Goal: Task Accomplishment & Management: Use online tool/utility

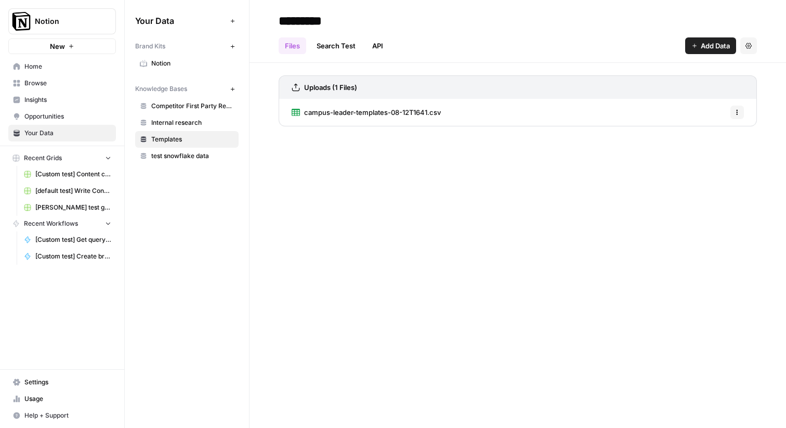
click at [71, 243] on span "[Custom test] Get query fanout from topic" at bounding box center [73, 239] width 76 height 9
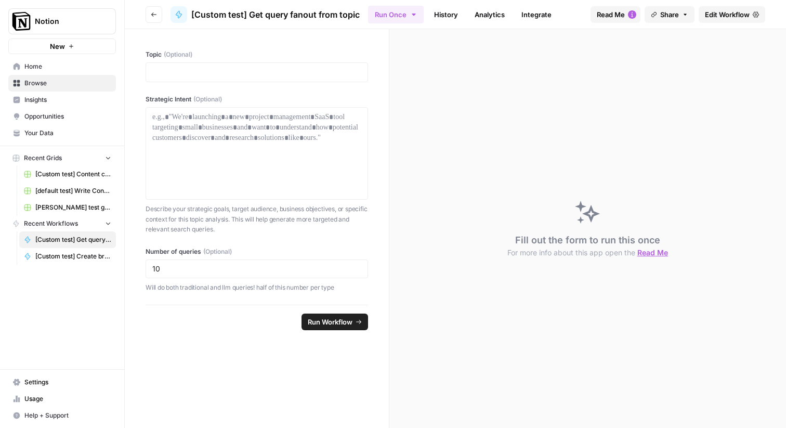
click at [181, 81] on div at bounding box center [256, 72] width 222 height 20
click at [198, 73] on p at bounding box center [256, 72] width 209 height 10
click at [198, 139] on div at bounding box center [256, 153] width 209 height 83
click at [743, 15] on span "Edit Workflow" at bounding box center [727, 14] width 45 height 10
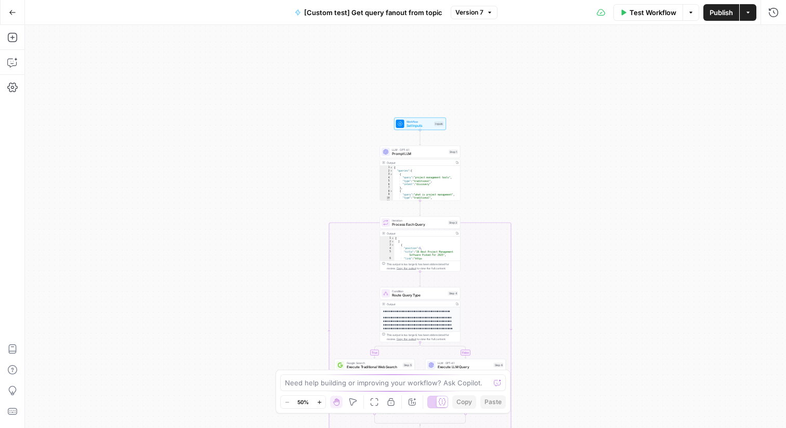
drag, startPoint x: 566, startPoint y: 91, endPoint x: 581, endPoint y: 275, distance: 184.5
click at [582, 274] on div "true false Workflow Set Inputs Inputs LLM · GPT-4.1 Prompt LLM Step 1 Output Co…" at bounding box center [405, 226] width 761 height 403
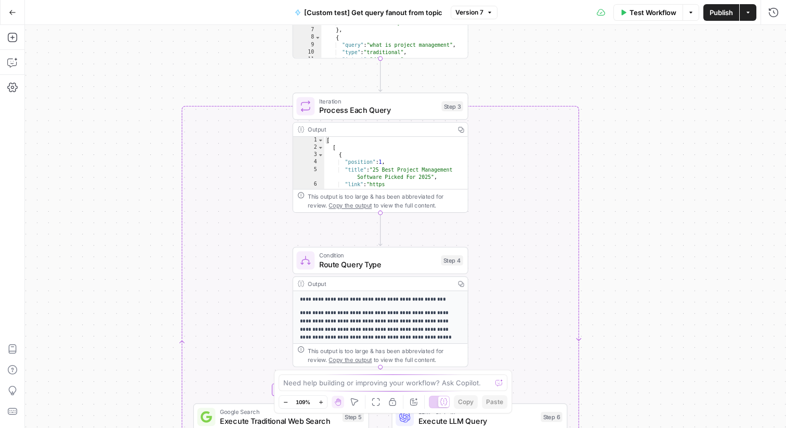
drag, startPoint x: 514, startPoint y: 233, endPoint x: 629, endPoint y: 29, distance: 234.3
click at [629, 29] on div "true false Workflow Set Inputs Inputs LLM · GPT-4.1 Prompt LLM Step 1 Output Co…" at bounding box center [405, 226] width 761 height 403
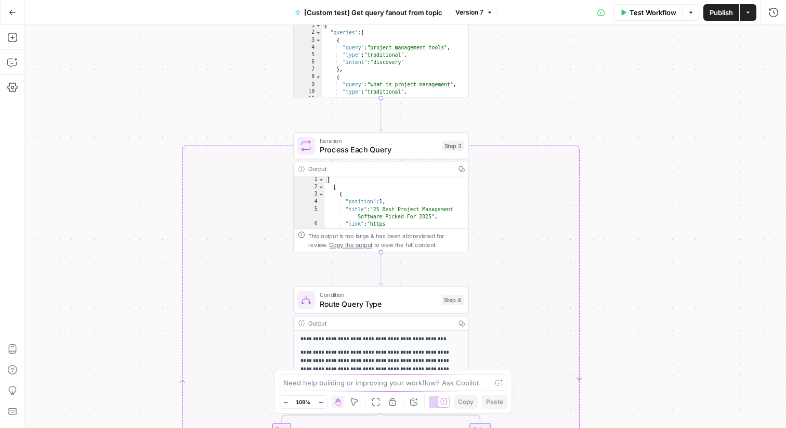
drag, startPoint x: 627, startPoint y: 55, endPoint x: 617, endPoint y: 112, distance: 57.4
click at [618, 110] on div "true false Workflow Set Inputs Inputs LLM · GPT-4.1 Prompt LLM Step 1 Output Co…" at bounding box center [405, 226] width 761 height 403
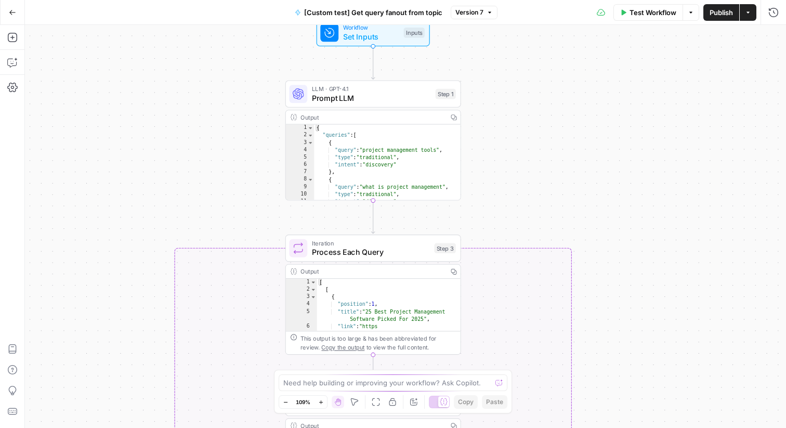
drag, startPoint x: 615, startPoint y: 77, endPoint x: 615, endPoint y: 166, distance: 88.3
click at [615, 166] on div "true false Workflow Set Inputs Inputs LLM · GPT-4.1 Prompt LLM Step 1 Output Co…" at bounding box center [405, 226] width 761 height 403
click at [15, 38] on icon "button" at bounding box center [12, 37] width 10 height 10
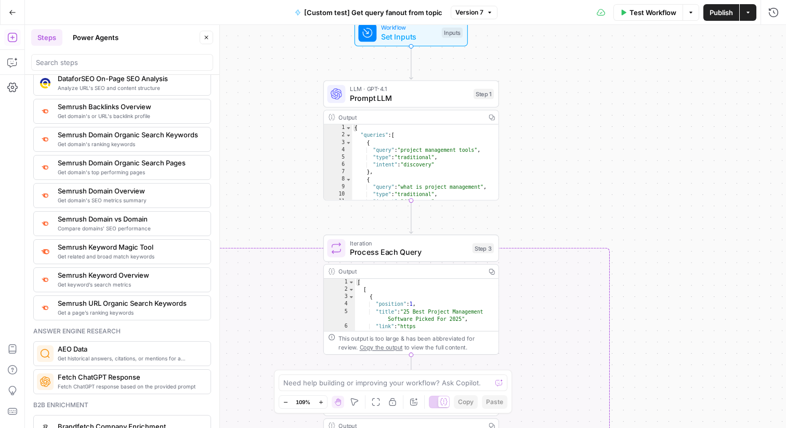
scroll to position [1135, 0]
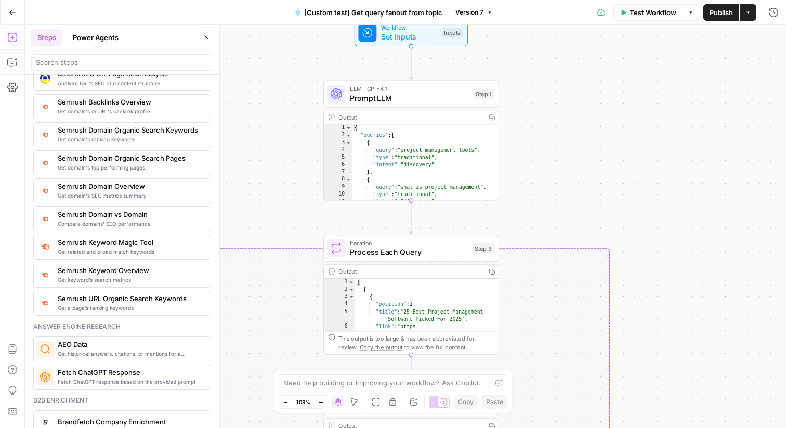
click at [280, 116] on div "true false Workflow Set Inputs Inputs LLM · GPT-4.1 Prompt LLM Step 1 Output Co…" at bounding box center [405, 226] width 761 height 403
click at [212, 40] on button "Close" at bounding box center [207, 38] width 14 height 14
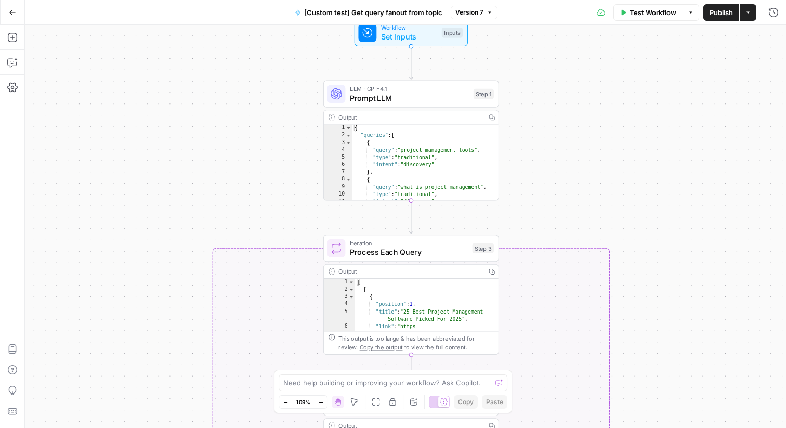
click at [358, 10] on span "[Custom test] Get query fanout from topic" at bounding box center [373, 12] width 138 height 10
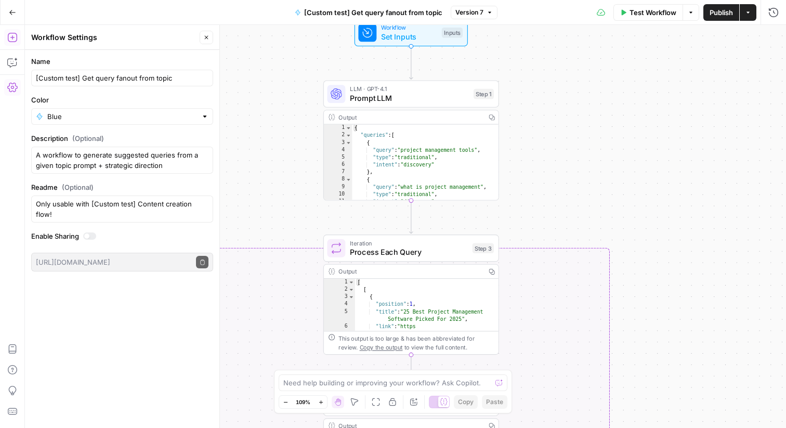
click at [17, 37] on icon "button" at bounding box center [12, 37] width 10 height 10
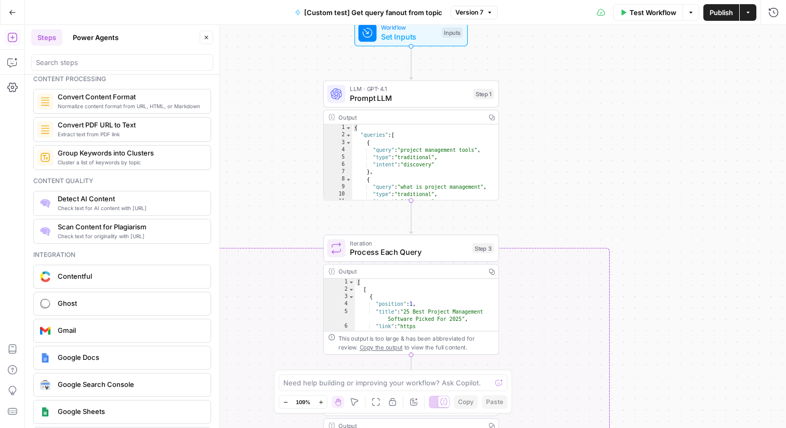
scroll to position [1667, 0]
click at [402, 96] on span "Prompt LLM" at bounding box center [409, 97] width 119 height 11
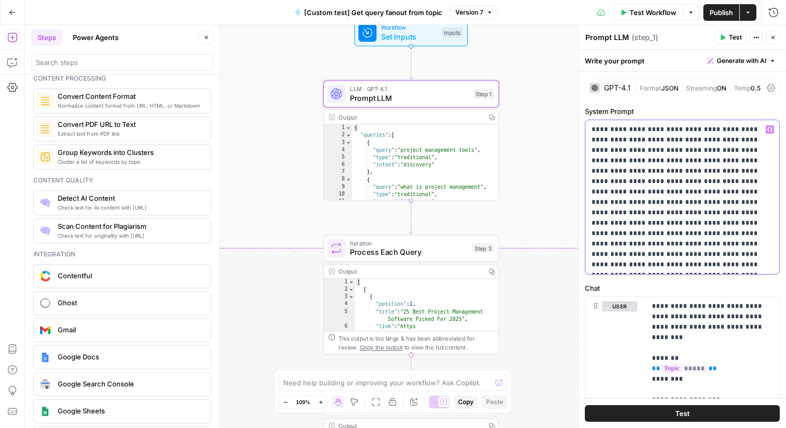
drag, startPoint x: 606, startPoint y: 132, endPoint x: 675, endPoint y: 303, distance: 184.6
click at [0, 0] on form "**********" at bounding box center [0, 0] width 0 height 0
click at [634, 140] on p "**********" at bounding box center [681, 196] width 181 height 145
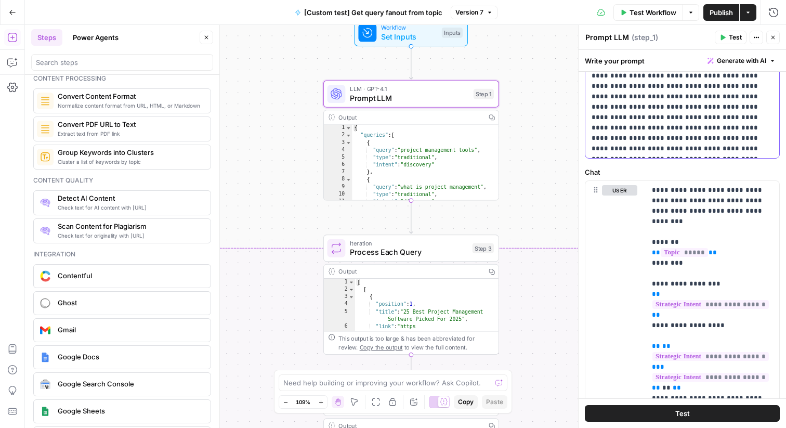
scroll to position [171, 0]
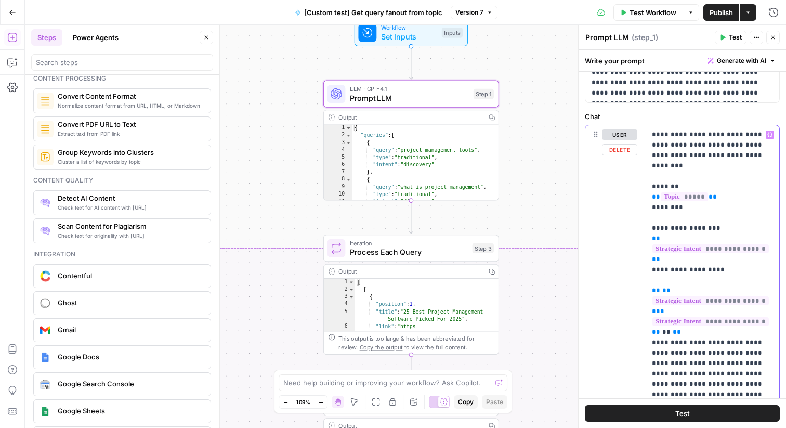
drag, startPoint x: 659, startPoint y: 137, endPoint x: 694, endPoint y: 181, distance: 57.0
drag, startPoint x: 689, startPoint y: 208, endPoint x: 639, endPoint y: 194, distance: 52.5
click at [639, 194] on div "**********" at bounding box center [682, 349] width 194 height 448
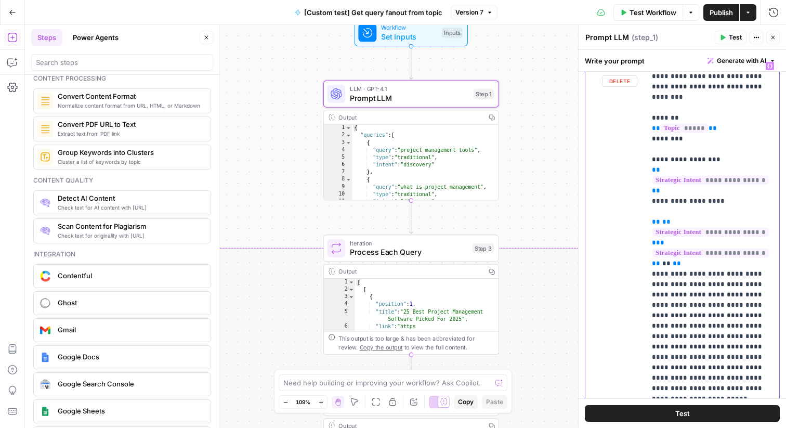
scroll to position [264, 0]
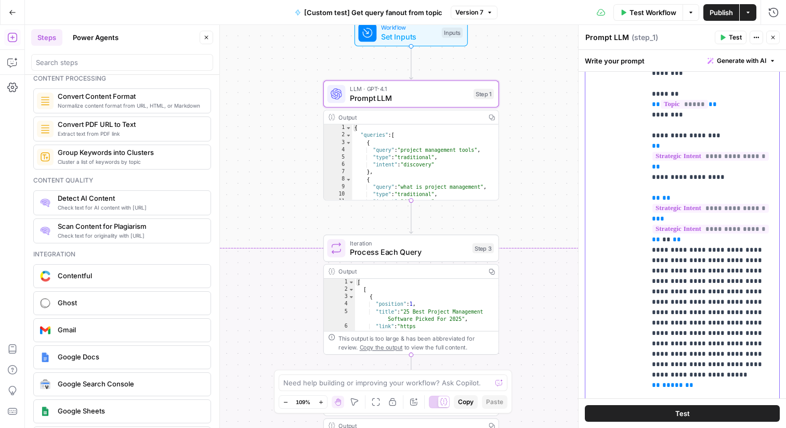
drag, startPoint x: 718, startPoint y: 171, endPoint x: 676, endPoint y: 156, distance: 44.2
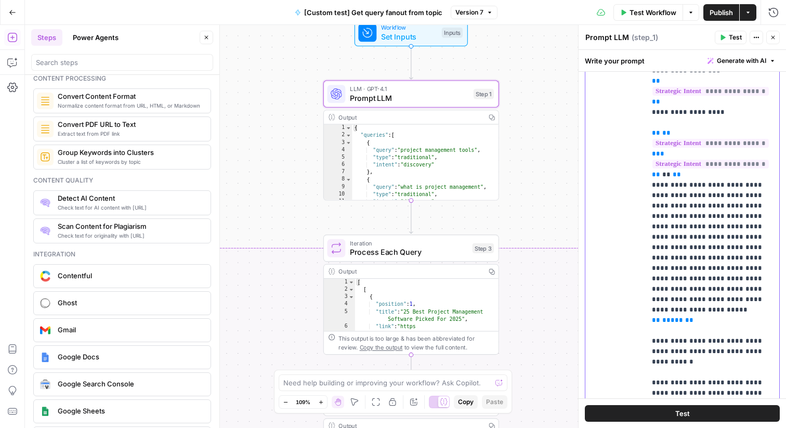
scroll to position [86, 0]
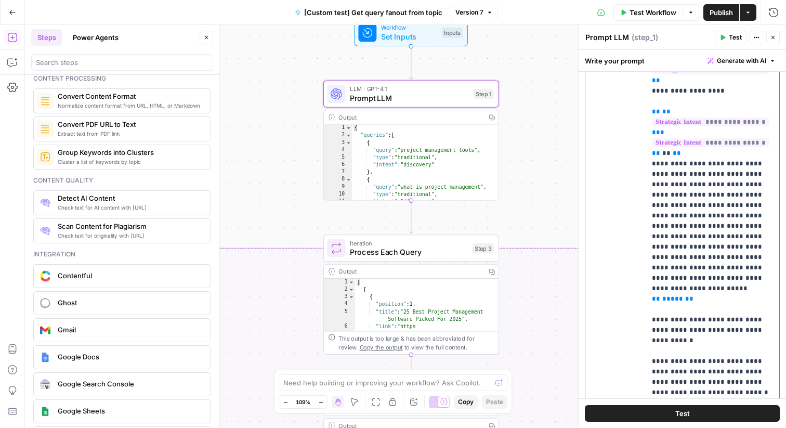
drag, startPoint x: 652, startPoint y: 150, endPoint x: 742, endPoint y: 281, distance: 159.1
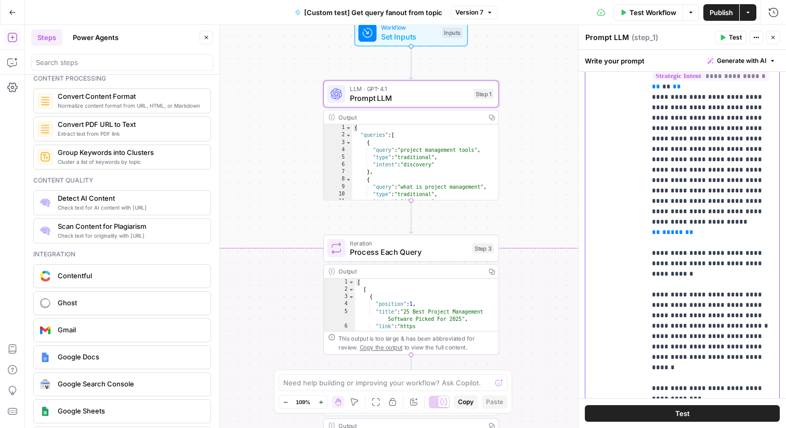
scroll to position [171, 0]
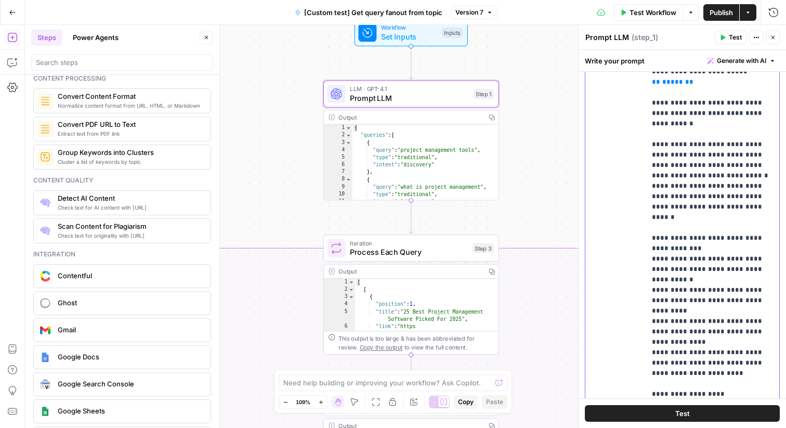
scroll to position [302, 0]
drag, startPoint x: 658, startPoint y: 116, endPoint x: 719, endPoint y: 330, distance: 222.2
click at [720, 331] on p "**********" at bounding box center [712, 332] width 121 height 1195
click at [659, 153] on p "**********" at bounding box center [712, 332] width 121 height 1195
drag, startPoint x: 652, startPoint y: 114, endPoint x: 750, endPoint y: 184, distance: 121.0
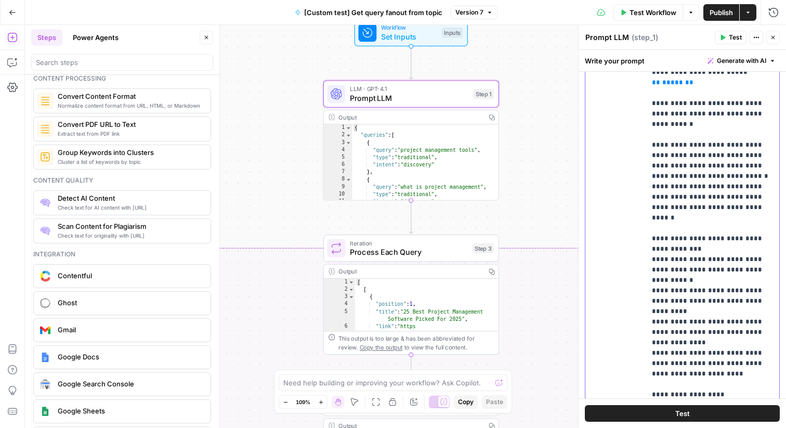
click at [750, 184] on p "**********" at bounding box center [712, 332] width 121 height 1195
drag, startPoint x: 656, startPoint y: 198, endPoint x: 736, endPoint y: 314, distance: 140.8
click at [736, 314] on p "**********" at bounding box center [712, 332] width 121 height 1195
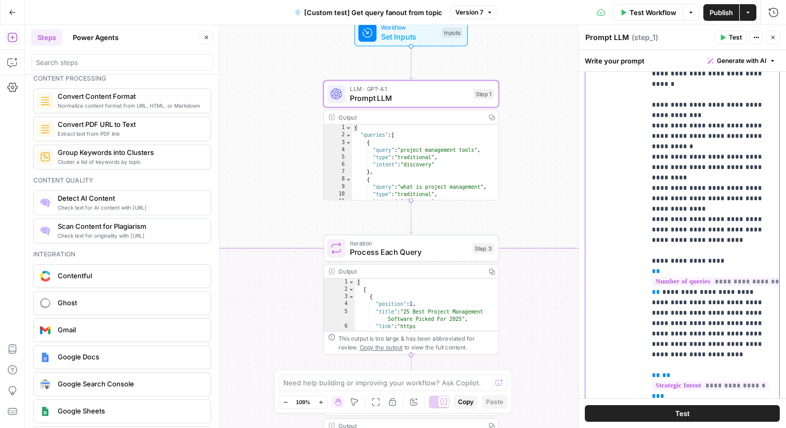
scroll to position [448, 0]
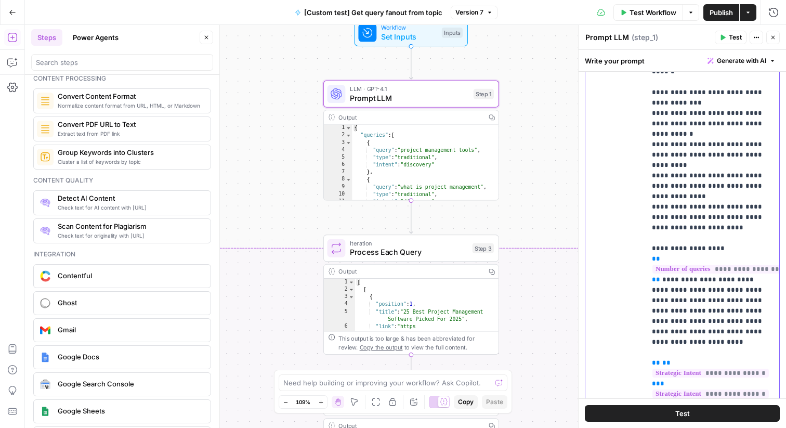
drag, startPoint x: 655, startPoint y: 185, endPoint x: 755, endPoint y: 274, distance: 134.3
click at [755, 274] on p "**********" at bounding box center [712, 186] width 121 height 1195
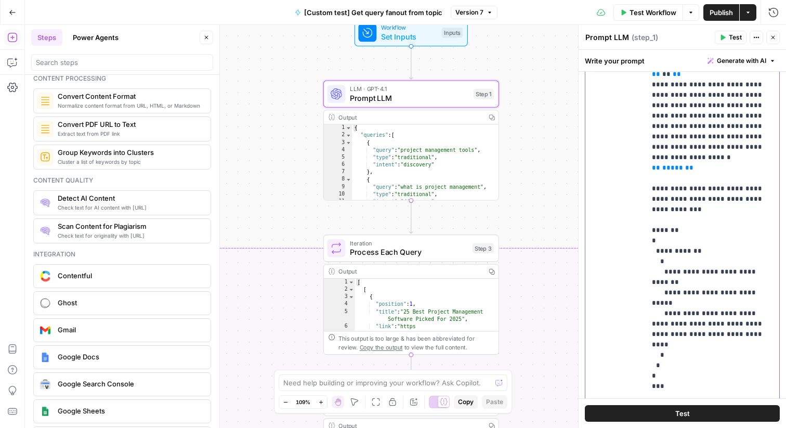
scroll to position [780, 0]
drag, startPoint x: 649, startPoint y: 149, endPoint x: 703, endPoint y: 283, distance: 144.8
click at [705, 283] on div "**********" at bounding box center [712, 244] width 134 height 423
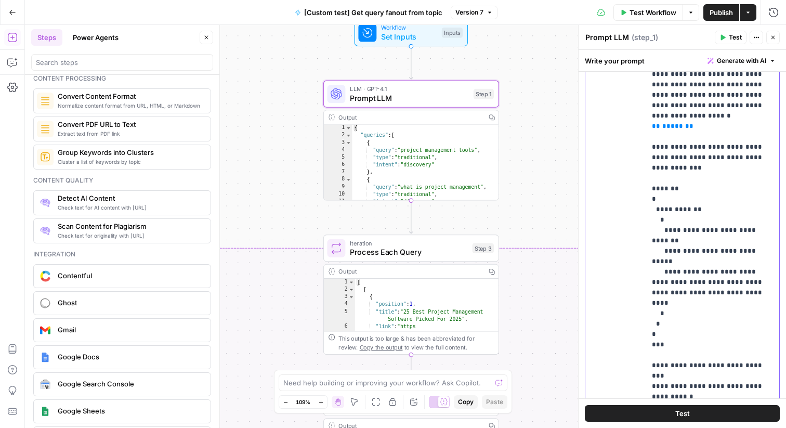
scroll to position [377, 0]
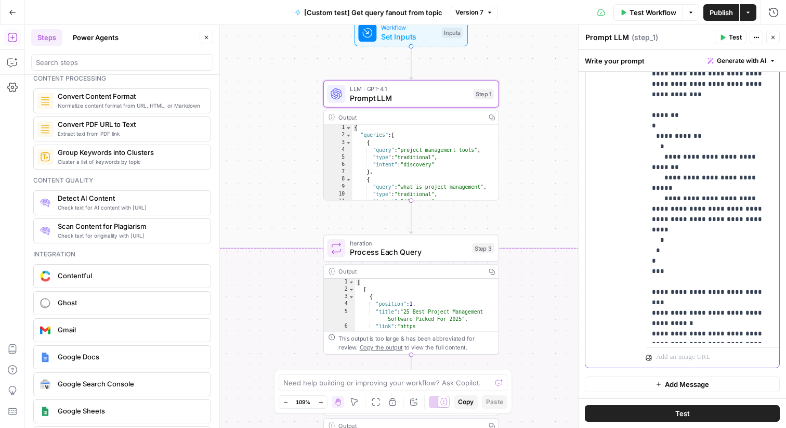
drag, startPoint x: 658, startPoint y: 189, endPoint x: 714, endPoint y: 325, distance: 147.0
click at [386, 254] on span "Process Each Query" at bounding box center [409, 251] width 118 height 11
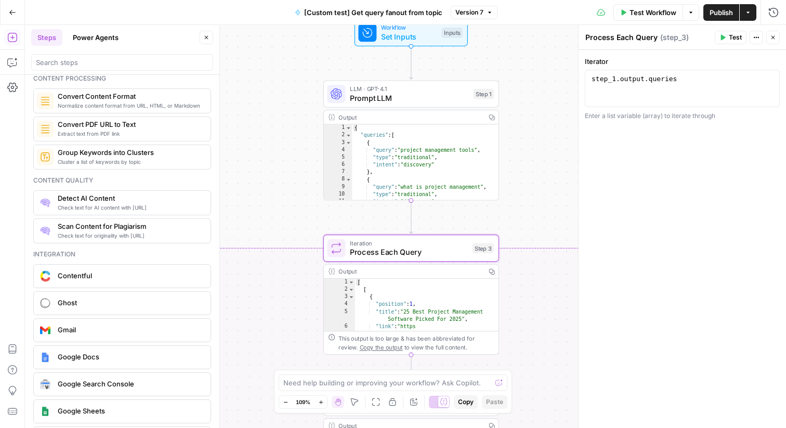
click at [373, 140] on div "{ "queries" : [ { "query" : "project management tools" , "type" : "traditional"…" at bounding box center [425, 170] width 147 height 91
click at [415, 146] on div "{ "queries" : [ { "query" : "project management tools" , "type" : "traditional"…" at bounding box center [425, 170] width 147 height 91
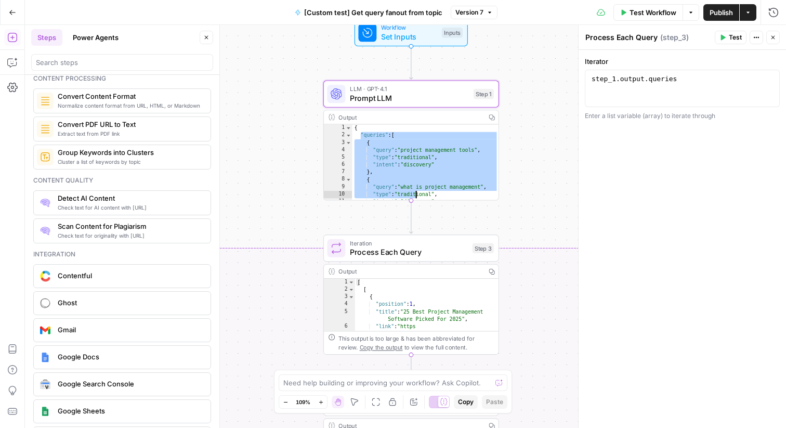
drag, startPoint x: 361, startPoint y: 135, endPoint x: 409, endPoint y: 185, distance: 70.2
click at [409, 185] on div "{ "queries" : [ { "query" : "project management tools" , "type" : "traditional"…" at bounding box center [425, 170] width 147 height 91
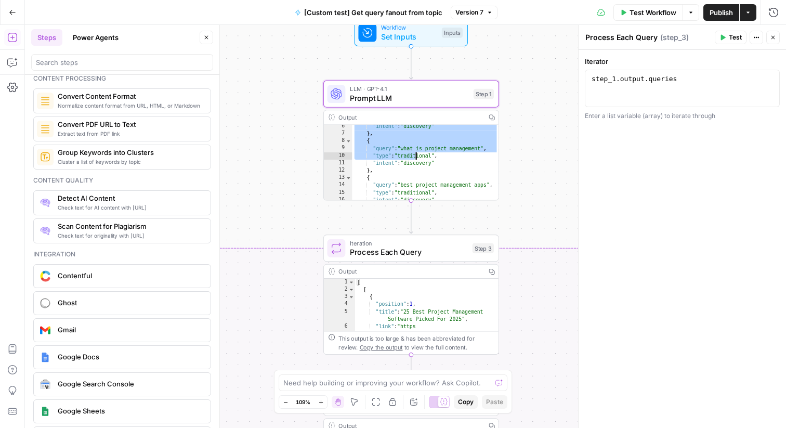
scroll to position [35, 0]
click at [453, 174] on div ""intent" : "discovery" } , { "query" : "what is project management" , "type" : …" at bounding box center [425, 168] width 147 height 91
type textarea "*"
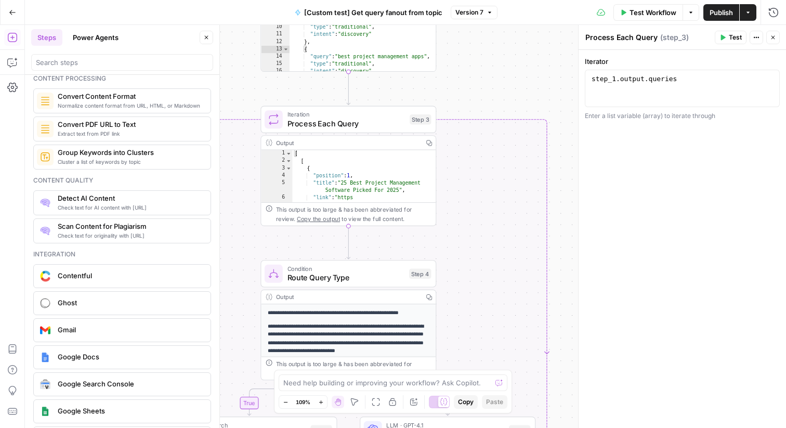
drag, startPoint x: 526, startPoint y: 330, endPoint x: 468, endPoint y: 209, distance: 134.3
click at [468, 209] on div "true false Workflow Set Inputs Inputs LLM · GPT-4.1 Prompt LLM Step 1 Output Co…" at bounding box center [405, 226] width 761 height 403
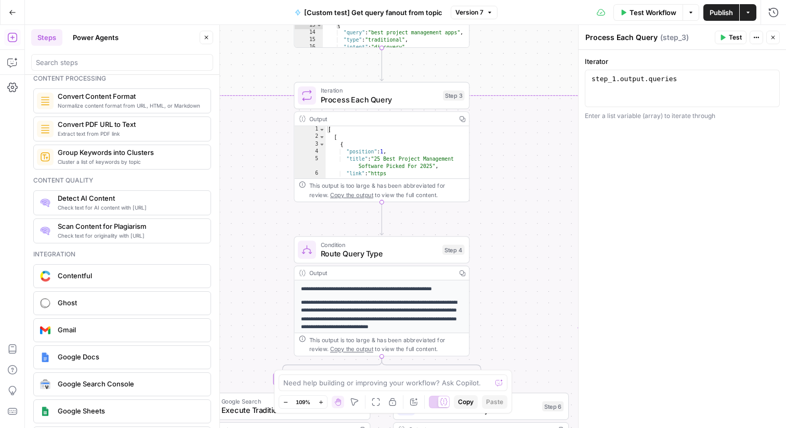
drag, startPoint x: 468, startPoint y: 209, endPoint x: 506, endPoint y: 182, distance: 46.1
click at [506, 183] on div "true false Workflow Set Inputs Inputs LLM · GPT-4.1 Prompt LLM Step 1 Output Co…" at bounding box center [405, 226] width 761 height 403
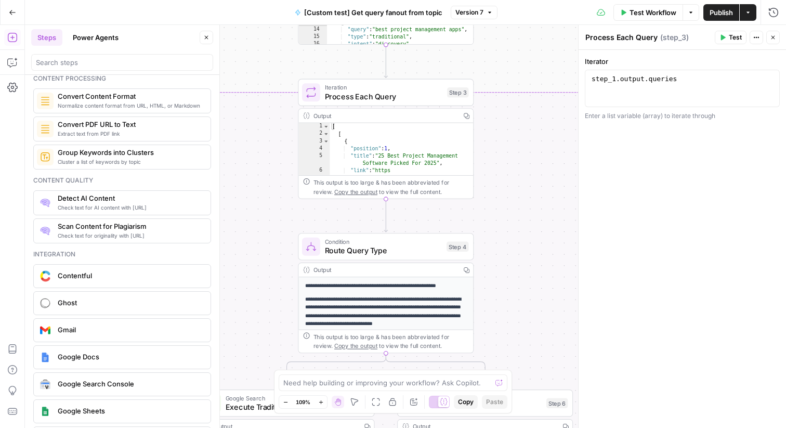
type textarea "*"
click at [372, 127] on div "[ [ { "position" : 1 , "title" : "25 Best Project Management Software Picked Fo…" at bounding box center [401, 168] width 144 height 90
type textarea "**********"
drag, startPoint x: 375, startPoint y: 31, endPoint x: 403, endPoint y: 30, distance: 28.6
click at [403, 30] on div ""intent" : "discovery" } , { "query" : "what is project management" , "type" : …" at bounding box center [400, 12] width 147 height 91
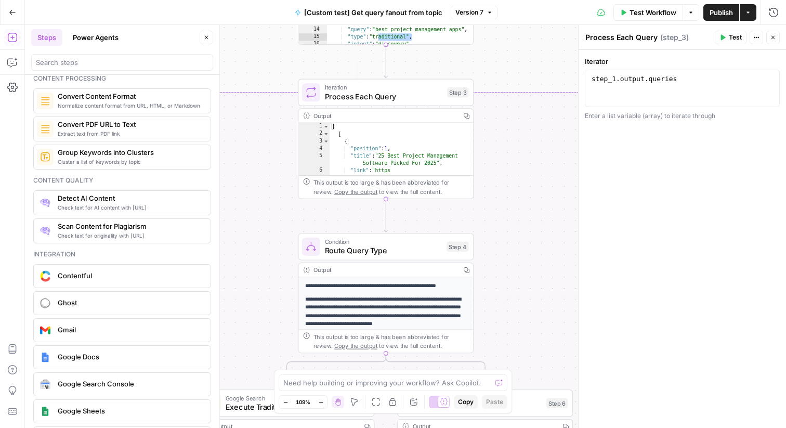
click at [313, 188] on div "This output is too large & has been abbreviated for review. Copy the output to …" at bounding box center [390, 187] width 155 height 18
click at [506, 192] on div "**********" at bounding box center [405, 226] width 761 height 403
click at [375, 397] on icon "button" at bounding box center [375, 401] width 8 height 8
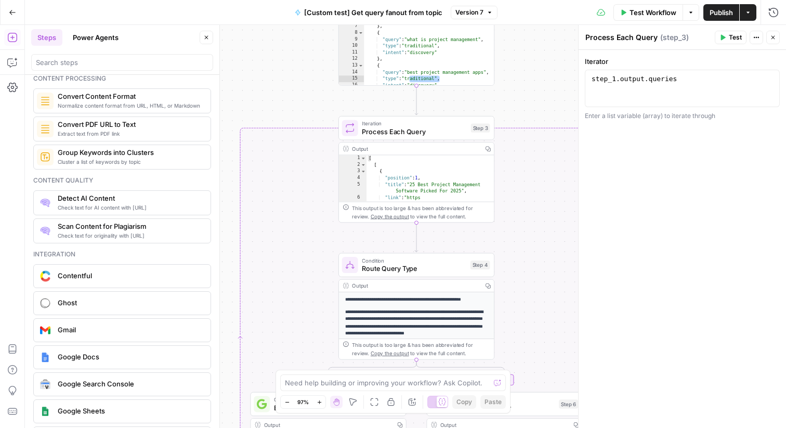
drag, startPoint x: 295, startPoint y: 86, endPoint x: 298, endPoint y: 192, distance: 106.6
click at [298, 192] on div "**********" at bounding box center [405, 226] width 761 height 403
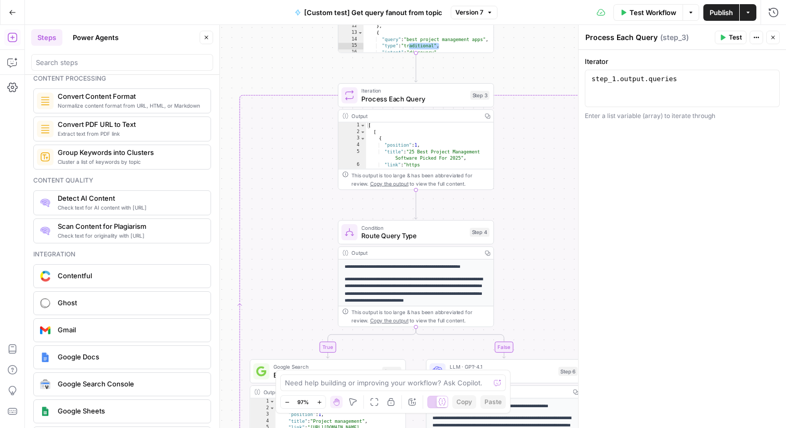
drag, startPoint x: 522, startPoint y: 234, endPoint x: 522, endPoint y: 146, distance: 87.8
click at [522, 146] on div "**********" at bounding box center [405, 226] width 761 height 403
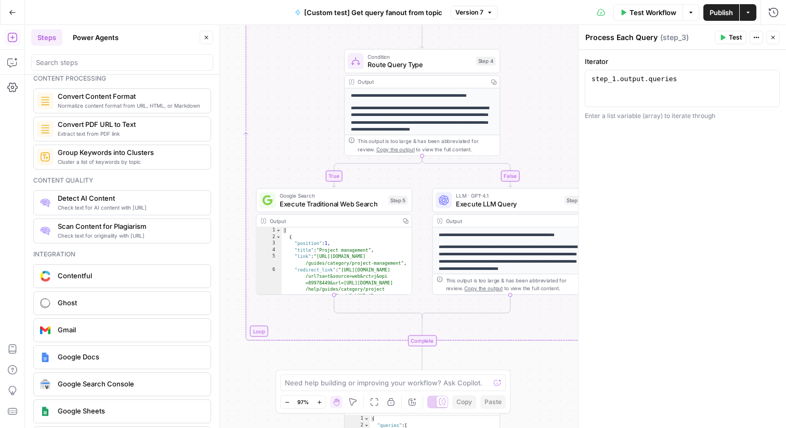
drag, startPoint x: 516, startPoint y: 230, endPoint x: 523, endPoint y: 112, distance: 118.7
click at [523, 112] on div "**********" at bounding box center [405, 226] width 761 height 403
click at [507, 203] on span "Execute LLM Query" at bounding box center [508, 203] width 104 height 10
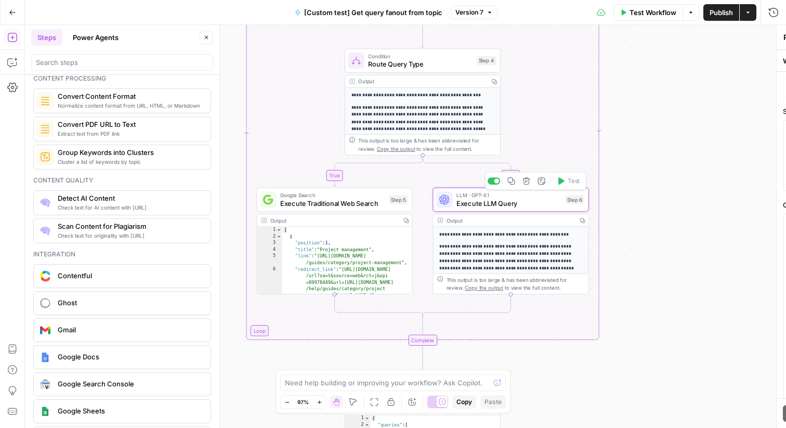
type textarea "Execute LLM Query"
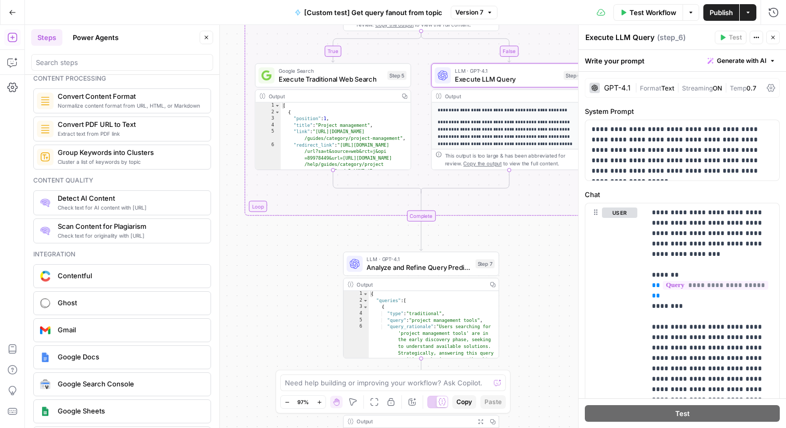
drag, startPoint x: 485, startPoint y: 327, endPoint x: 483, endPoint y: 203, distance: 124.7
click at [483, 203] on div "**********" at bounding box center [405, 226] width 761 height 403
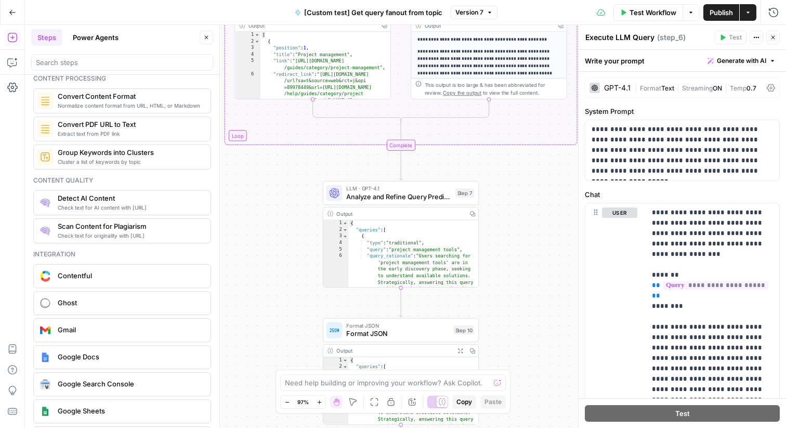
drag, startPoint x: 286, startPoint y: 287, endPoint x: 265, endPoint y: 216, distance: 74.2
click at [265, 216] on div "**********" at bounding box center [405, 226] width 761 height 403
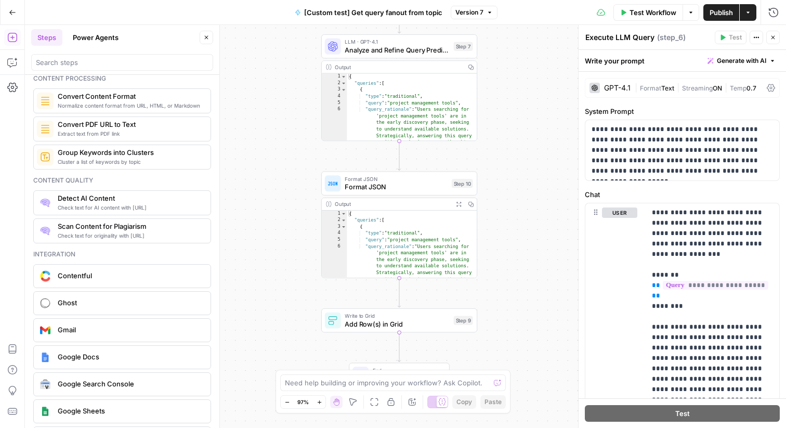
drag, startPoint x: 245, startPoint y: 271, endPoint x: 244, endPoint y: 123, distance: 148.6
click at [244, 123] on div "**********" at bounding box center [405, 226] width 761 height 403
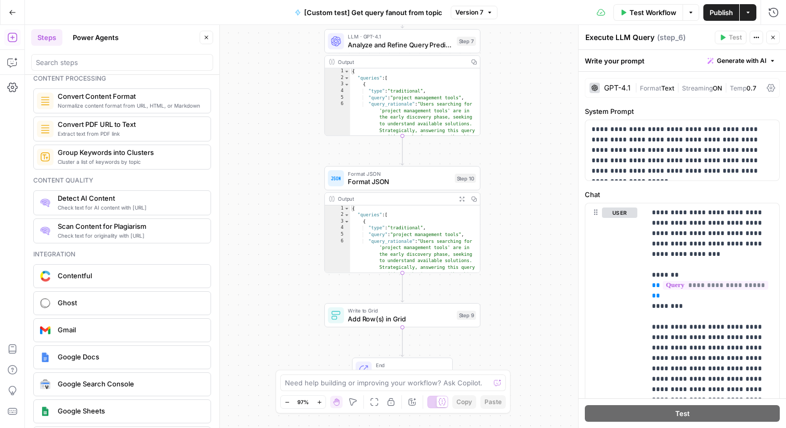
drag, startPoint x: 276, startPoint y: 227, endPoint x: 259, endPoint y: 349, distance: 123.8
click at [259, 348] on div "**********" at bounding box center [405, 226] width 761 height 403
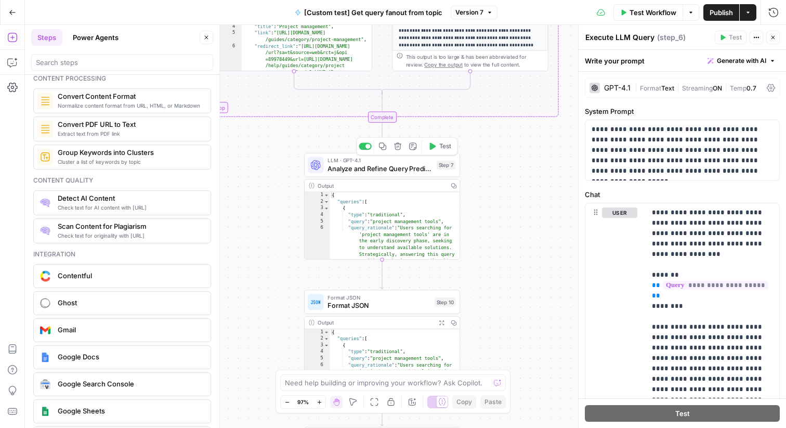
click at [391, 167] on span "Analyze and Refine Query Predictions" at bounding box center [379, 168] width 104 height 10
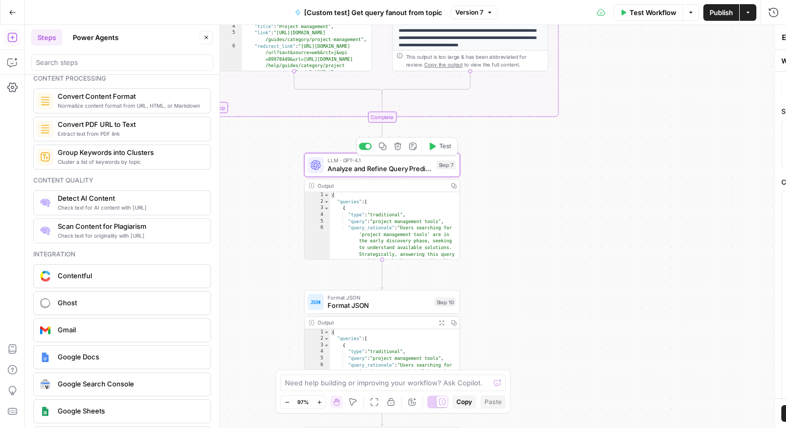
type textarea "Analyze and Refine Query Predictions"
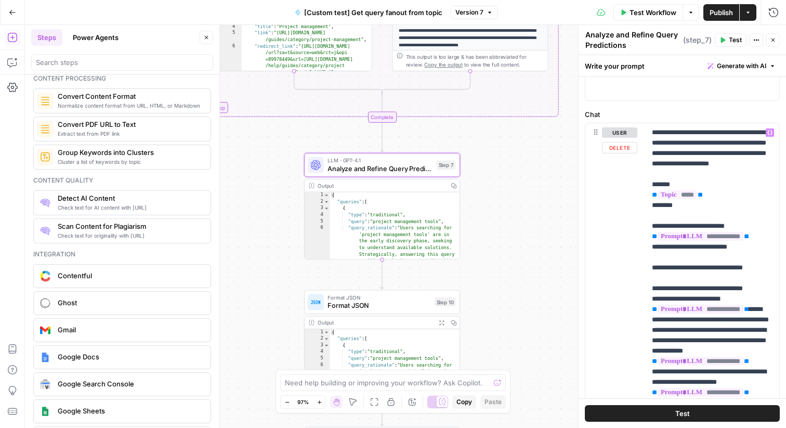
scroll to position [0, 0]
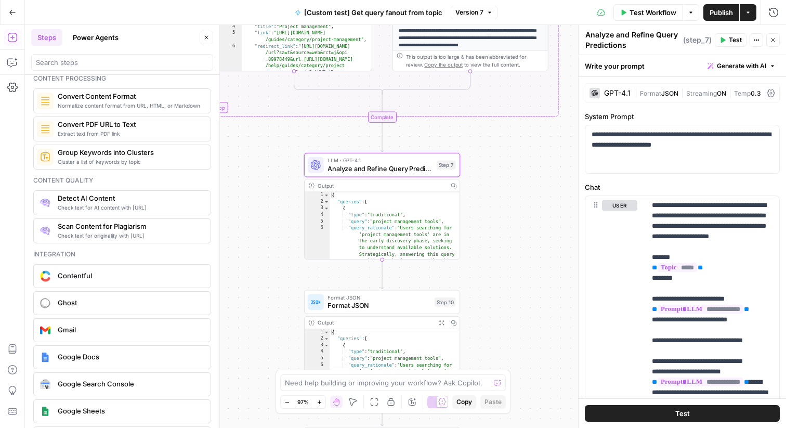
click at [498, 216] on div "**********" at bounding box center [405, 226] width 761 height 403
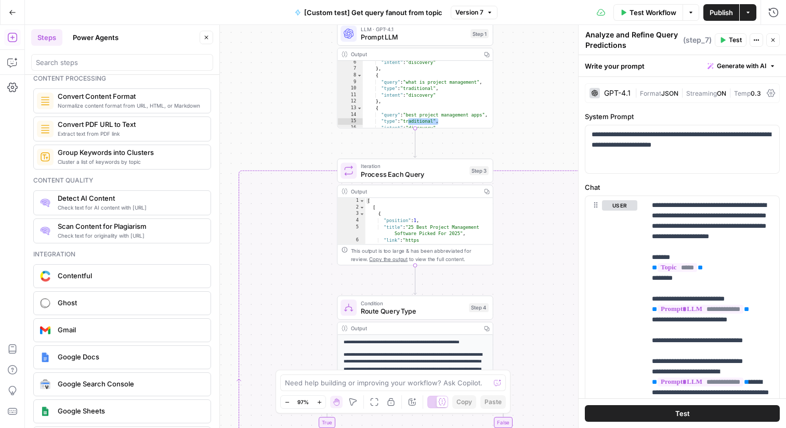
drag, startPoint x: 291, startPoint y: 46, endPoint x: 289, endPoint y: 374, distance: 327.9
click at [289, 374] on body "**********" at bounding box center [393, 214] width 786 height 428
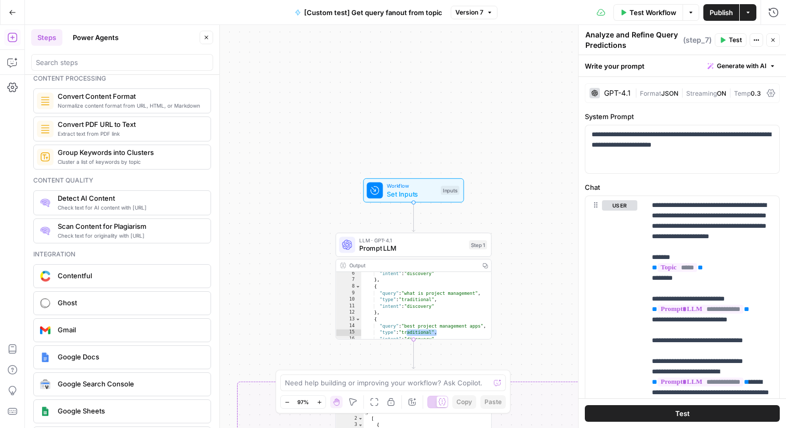
drag, startPoint x: 287, startPoint y: 109, endPoint x: 287, endPoint y: 364, distance: 255.1
click at [287, 364] on div "**********" at bounding box center [405, 226] width 761 height 403
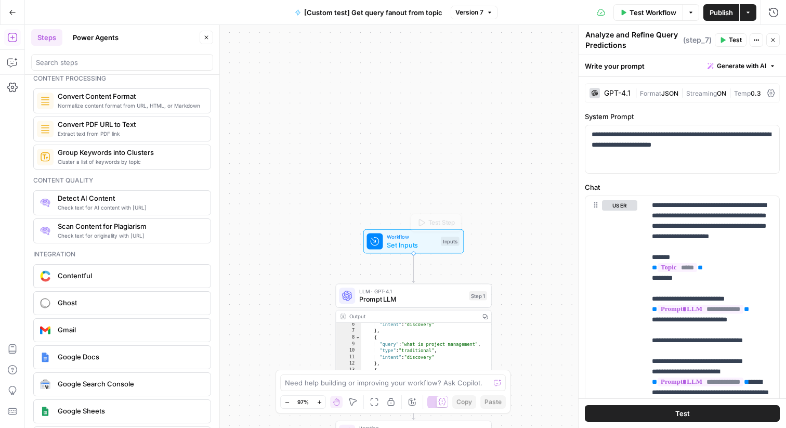
drag, startPoint x: 276, startPoint y: 280, endPoint x: 276, endPoint y: 205, distance: 75.3
click at [276, 205] on div "**********" at bounding box center [405, 226] width 761 height 403
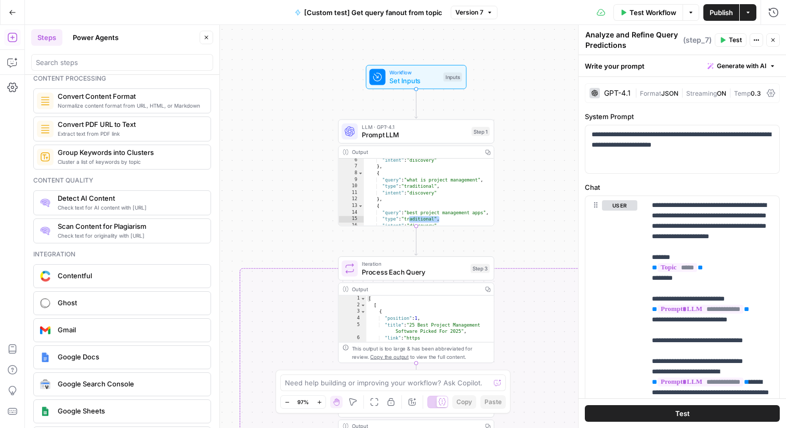
drag, startPoint x: 282, startPoint y: 259, endPoint x: 299, endPoint y: 87, distance: 172.9
click at [299, 87] on div "**********" at bounding box center [405, 226] width 761 height 403
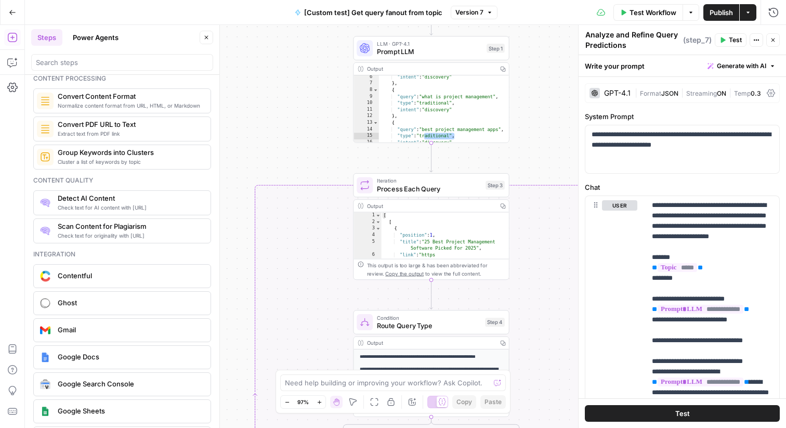
click at [12, 21] on div "Go Back" at bounding box center [12, 12] width 25 height 24
click at [12, 14] on icon "button" at bounding box center [12, 12] width 7 height 7
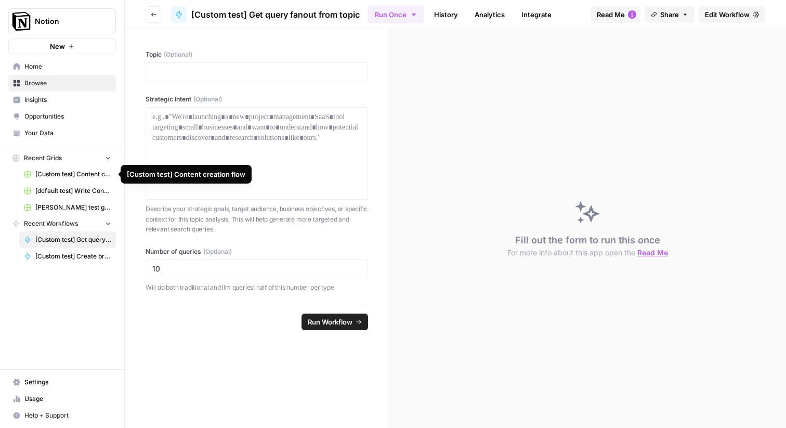
click at [47, 176] on span "[Custom test] Content creation flow" at bounding box center [73, 173] width 76 height 9
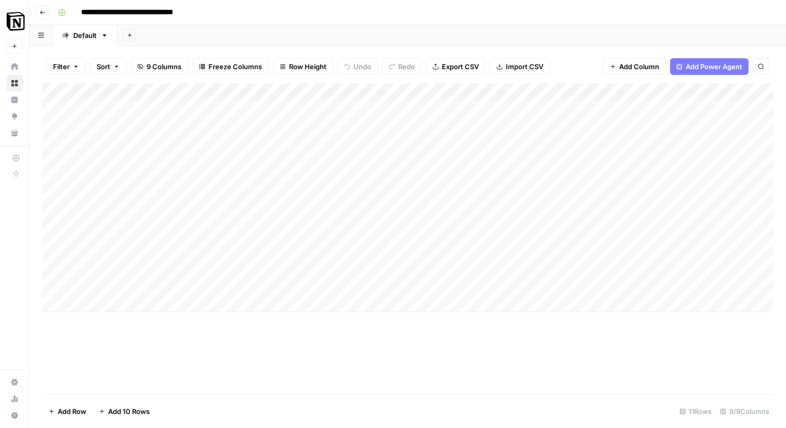
click at [105, 111] on div "Add Column" at bounding box center [407, 197] width 731 height 229
click at [219, 110] on div "Add Column" at bounding box center [407, 197] width 731 height 229
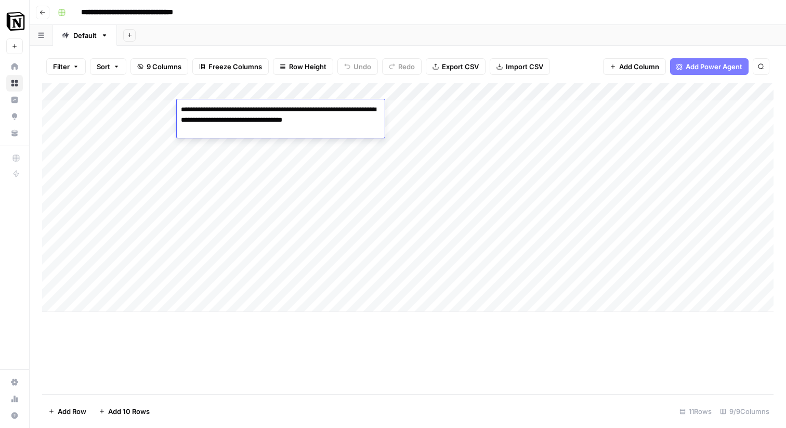
drag, startPoint x: 182, startPoint y: 109, endPoint x: 238, endPoint y: 139, distance: 64.2
click at [238, 139] on body "**********" at bounding box center [393, 214] width 786 height 428
click at [129, 110] on div "Add Column" at bounding box center [407, 197] width 731 height 229
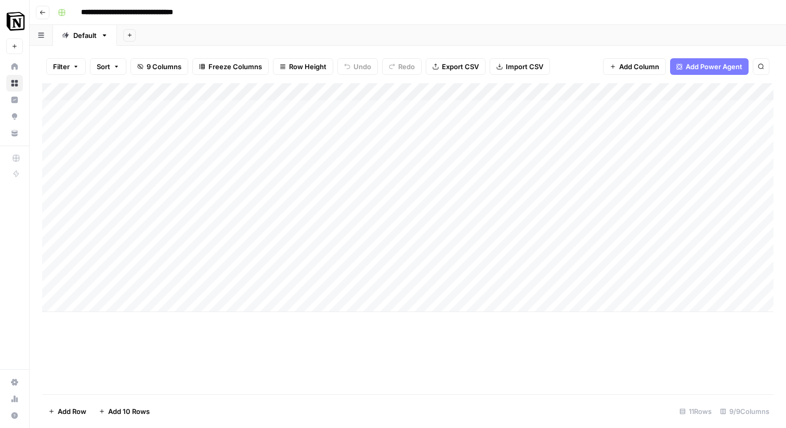
click at [219, 108] on div "Add Column" at bounding box center [407, 197] width 731 height 229
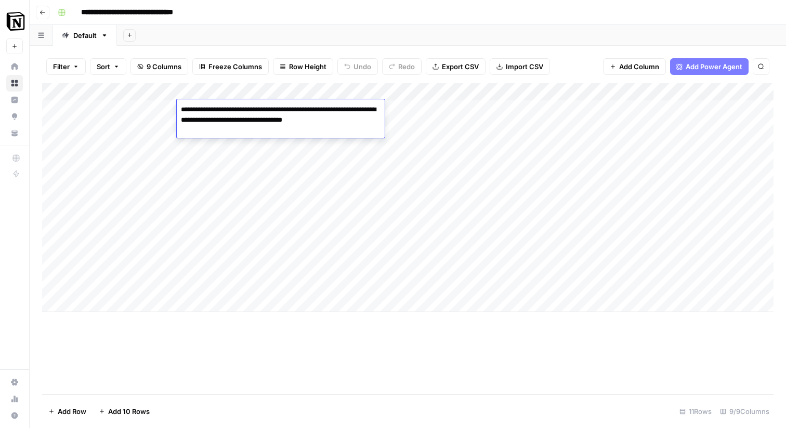
click at [272, 203] on div "Add Column" at bounding box center [407, 197] width 731 height 229
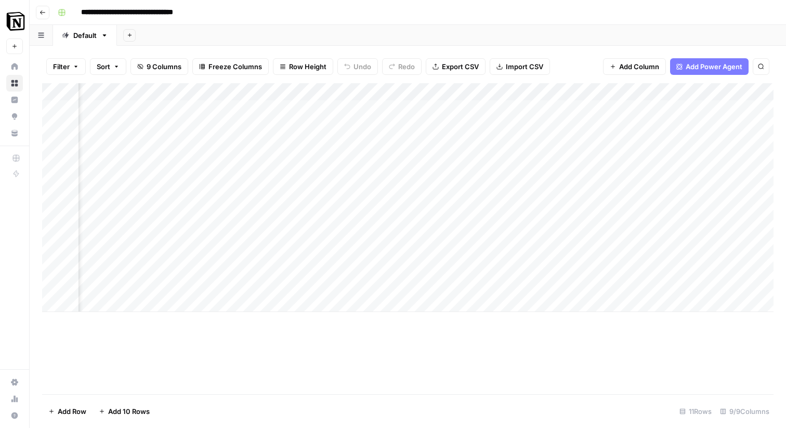
scroll to position [0, 334]
drag, startPoint x: 205, startPoint y: 125, endPoint x: 666, endPoint y: 284, distance: 487.3
click at [666, 284] on div "Add Column" at bounding box center [407, 197] width 731 height 229
click at [673, 141] on div "Add Column" at bounding box center [407, 197] width 731 height 229
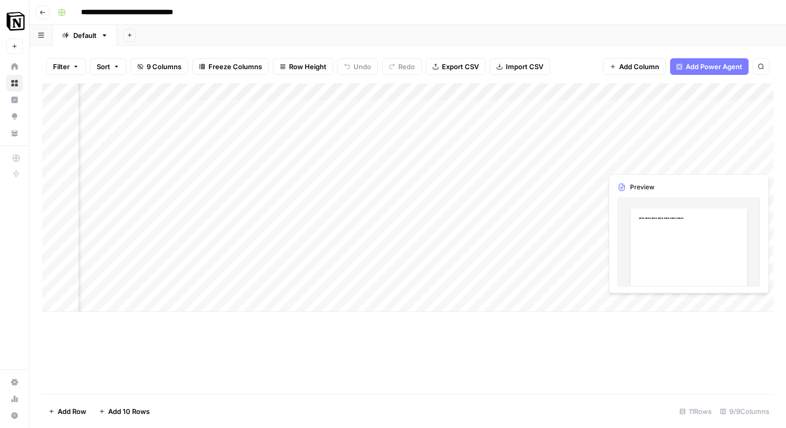
click at [653, 163] on div "Add Column" at bounding box center [407, 197] width 731 height 229
click at [591, 160] on div "Add Column" at bounding box center [407, 197] width 731 height 229
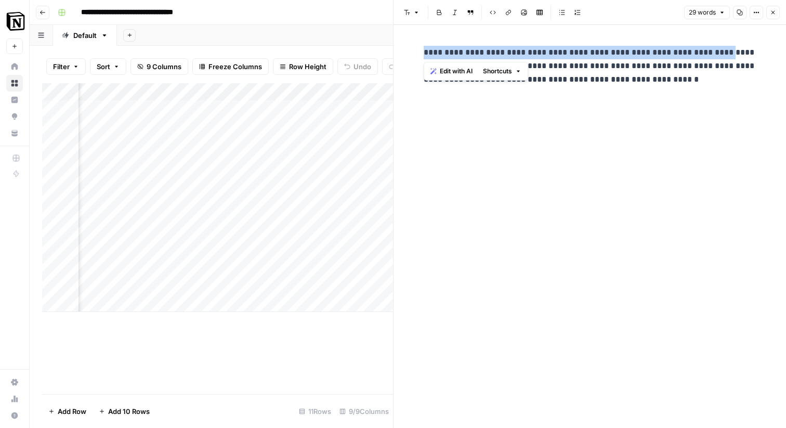
drag, startPoint x: 424, startPoint y: 50, endPoint x: 705, endPoint y: 51, distance: 280.0
click at [705, 51] on p "**********" at bounding box center [589, 66] width 333 height 41
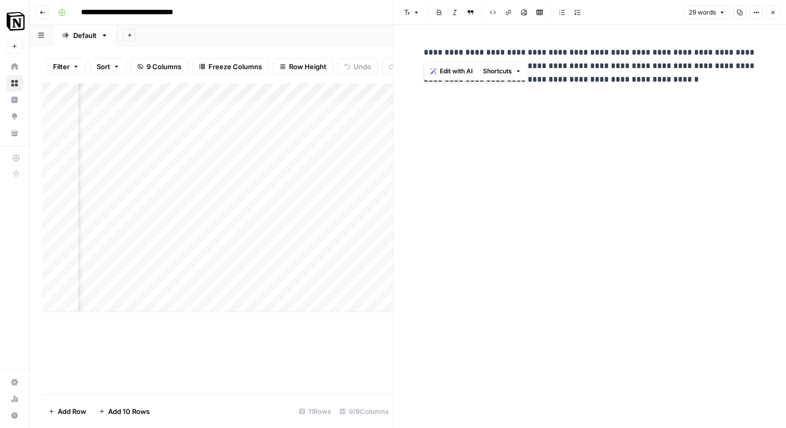
click at [703, 136] on div "**********" at bounding box center [589, 226] width 345 height 403
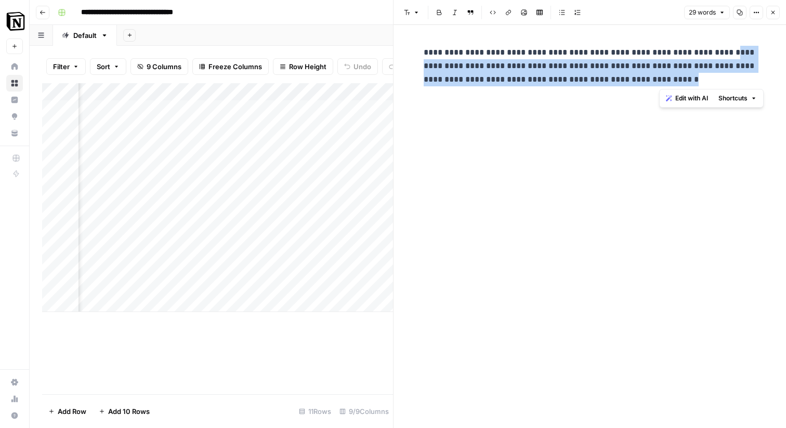
drag, startPoint x: 710, startPoint y: 51, endPoint x: 708, endPoint y: 89, distance: 37.4
click at [708, 89] on body "**********" at bounding box center [393, 214] width 786 height 428
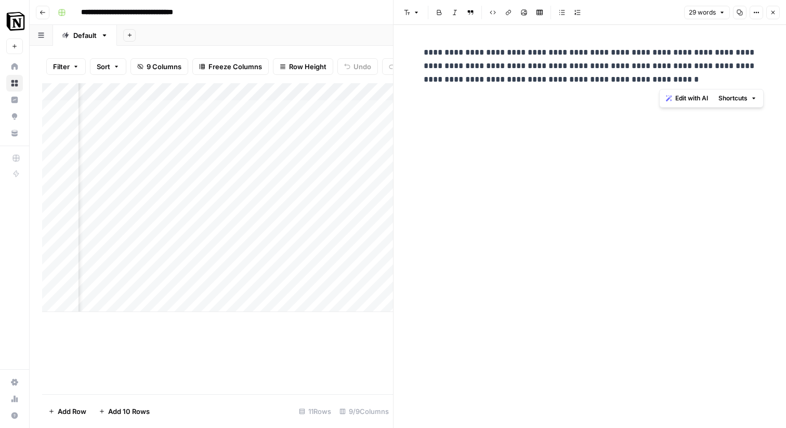
click at [508, 58] on p "**********" at bounding box center [589, 66] width 333 height 41
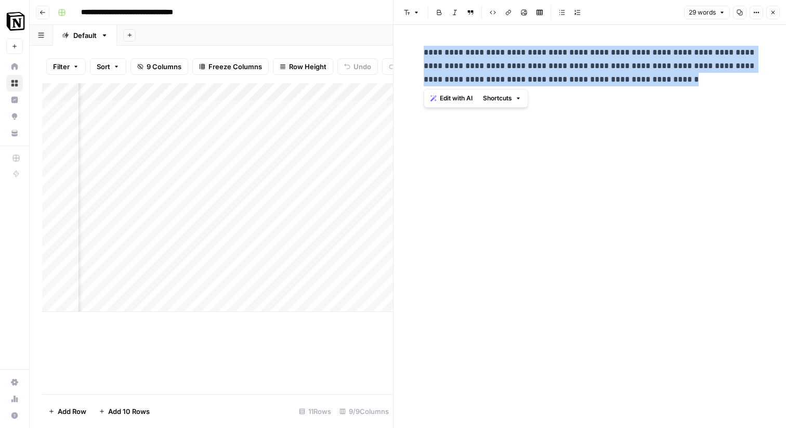
drag, startPoint x: 423, startPoint y: 53, endPoint x: 662, endPoint y: 134, distance: 252.4
click at [662, 134] on div "**********" at bounding box center [589, 226] width 345 height 403
click at [772, 12] on icon "button" at bounding box center [772, 12] width 6 height 6
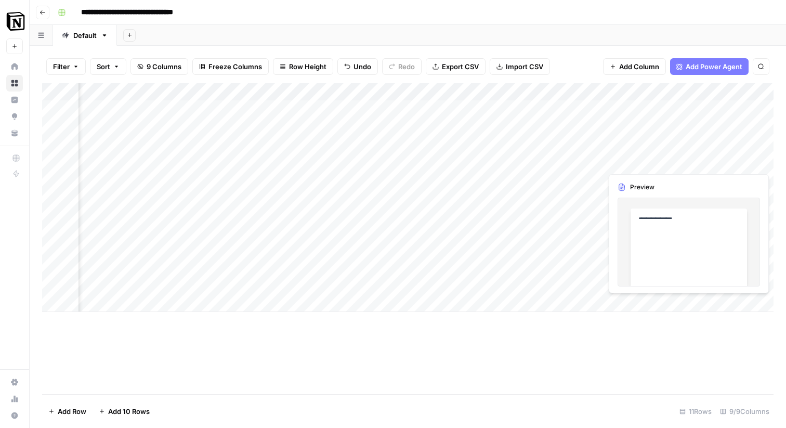
click at [623, 162] on div "Add Column" at bounding box center [407, 197] width 731 height 229
click at [648, 126] on div "Add Column" at bounding box center [407, 197] width 731 height 229
click at [325, 124] on div "Add Column" at bounding box center [407, 197] width 731 height 229
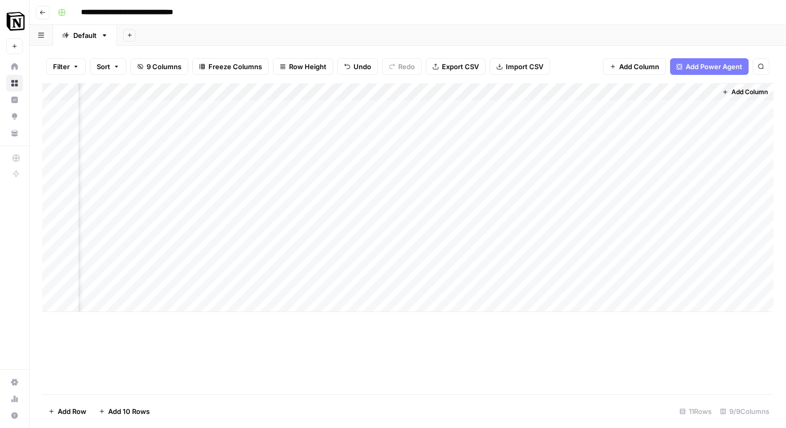
scroll to position [0, 675]
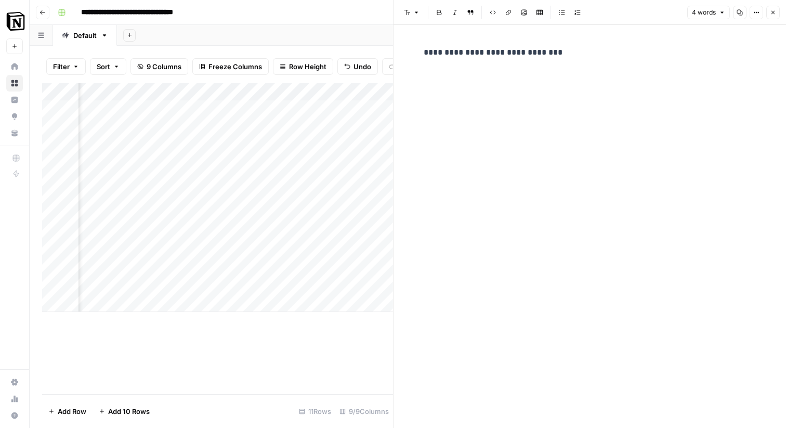
click at [775, 12] on span "Close" at bounding box center [775, 12] width 1 height 1
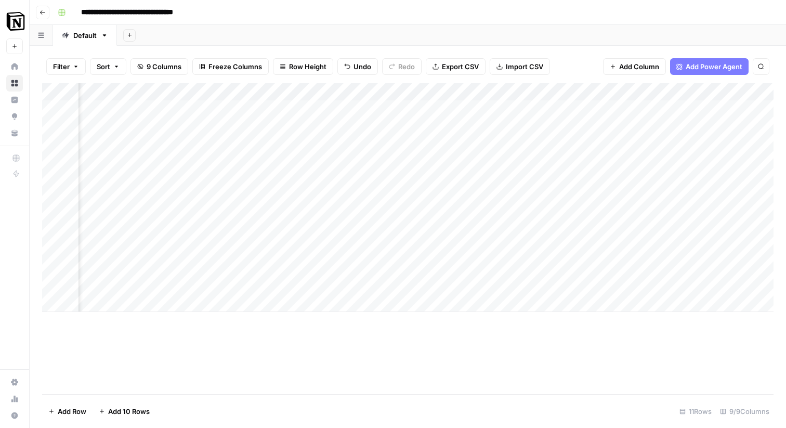
scroll to position [0, 370]
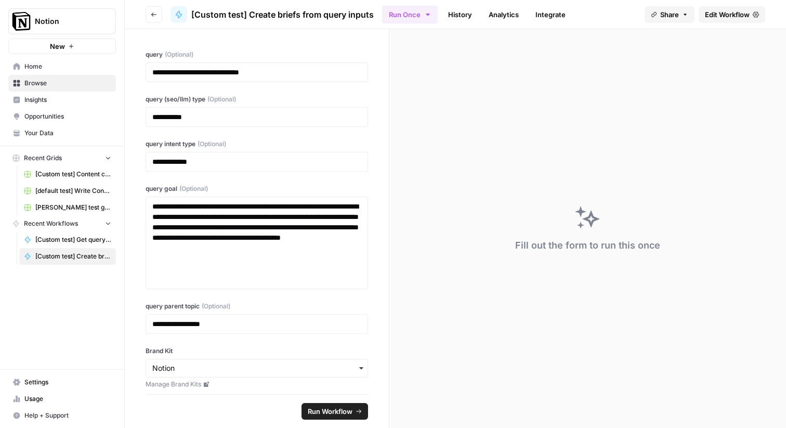
click at [725, 14] on span "Edit Workflow" at bounding box center [727, 14] width 45 height 10
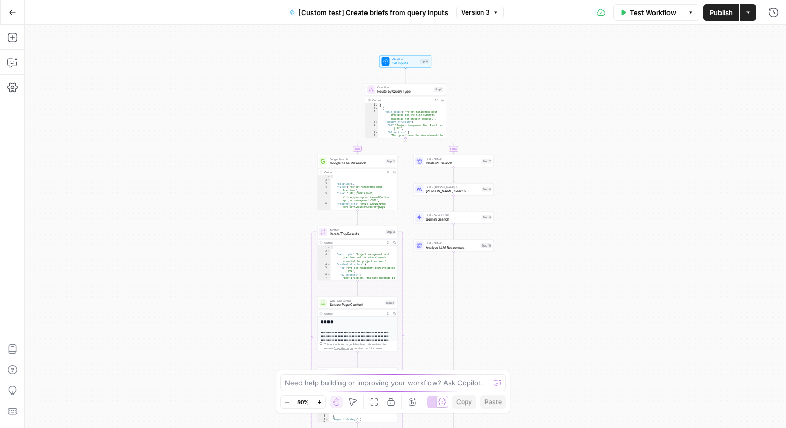
drag, startPoint x: 529, startPoint y: 74, endPoint x: 520, endPoint y: 427, distance: 352.9
click at [520, 427] on div "true false Workflow Set Inputs Inputs Condition Route by Query Type Step 1 Outp…" at bounding box center [405, 226] width 761 height 403
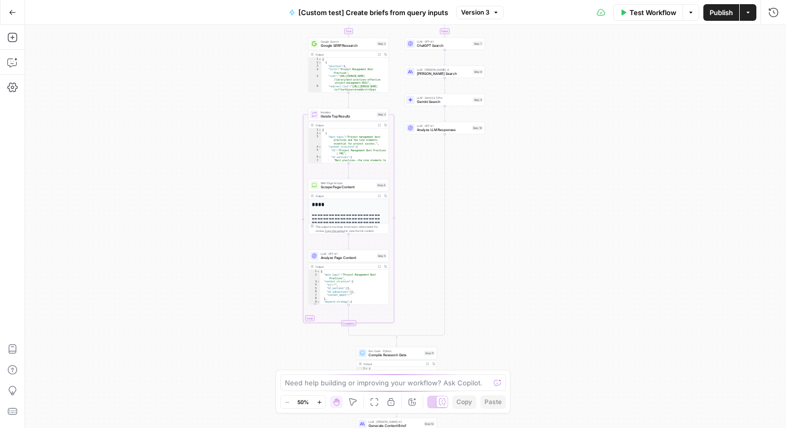
drag, startPoint x: 552, startPoint y: 342, endPoint x: 553, endPoint y: 104, distance: 237.4
click at [552, 110] on div "true false Workflow Set Inputs Inputs Condition Route by Query Type Step 1 Outp…" at bounding box center [405, 226] width 761 height 403
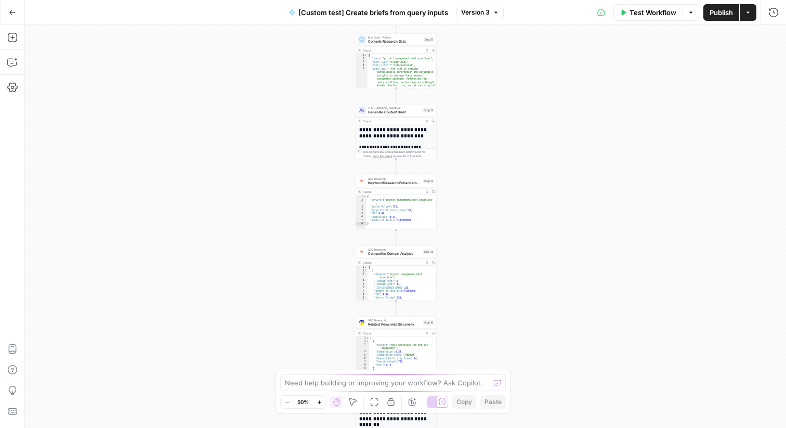
drag, startPoint x: 539, startPoint y: 334, endPoint x: 538, endPoint y: 35, distance: 298.8
click at [538, 35] on div "true false Workflow Set Inputs Inputs Condition Route by Query Type Step 1 Outp…" at bounding box center [405, 226] width 761 height 403
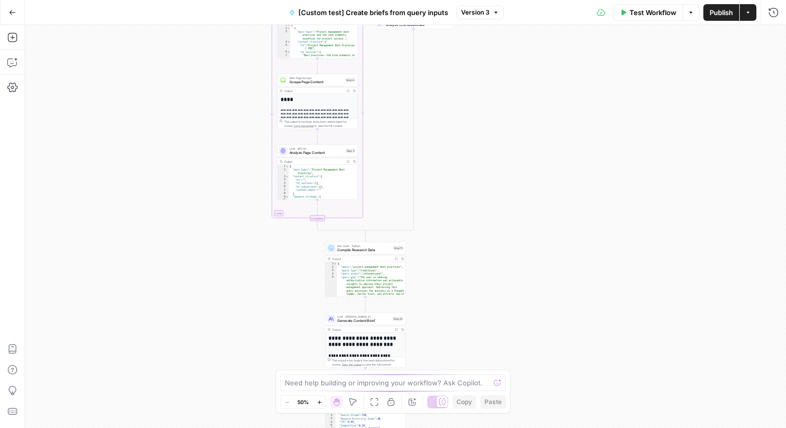
drag, startPoint x: 523, startPoint y: 179, endPoint x: 499, endPoint y: 427, distance: 249.0
click at [499, 427] on div "true false Workflow Set Inputs Inputs Condition Route by Query Type Step 1 Outp…" at bounding box center [405, 226] width 761 height 403
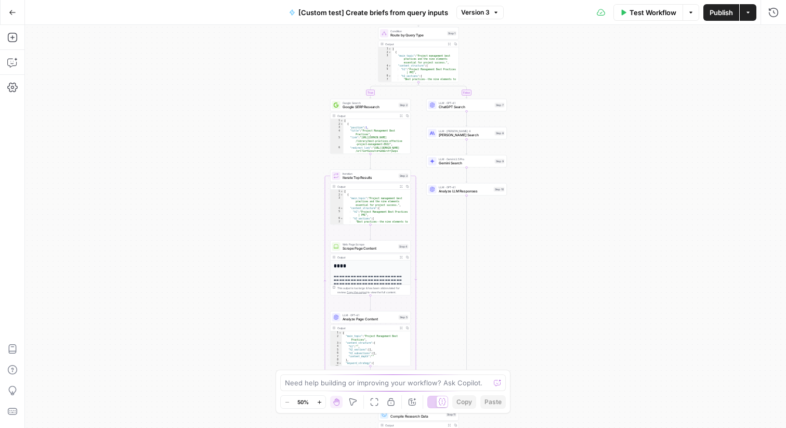
drag, startPoint x: 530, startPoint y: 211, endPoint x: 581, endPoint y: 348, distance: 145.2
click at [581, 348] on div "true false Workflow Set Inputs Inputs Condition Route by Query Type Step 1 Outp…" at bounding box center [405, 226] width 761 height 403
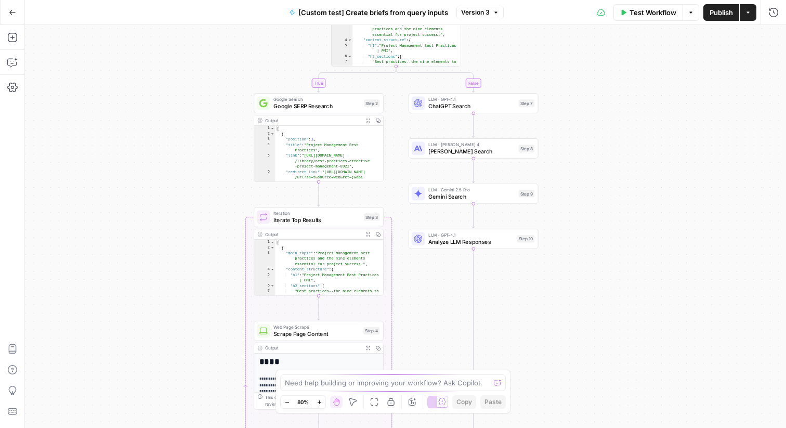
drag, startPoint x: 558, startPoint y: 165, endPoint x: 635, endPoint y: 214, distance: 91.8
click at [636, 216] on div "true false Workflow Set Inputs Inputs Condition Route by Query Type Step 1 Outp…" at bounding box center [405, 226] width 761 height 403
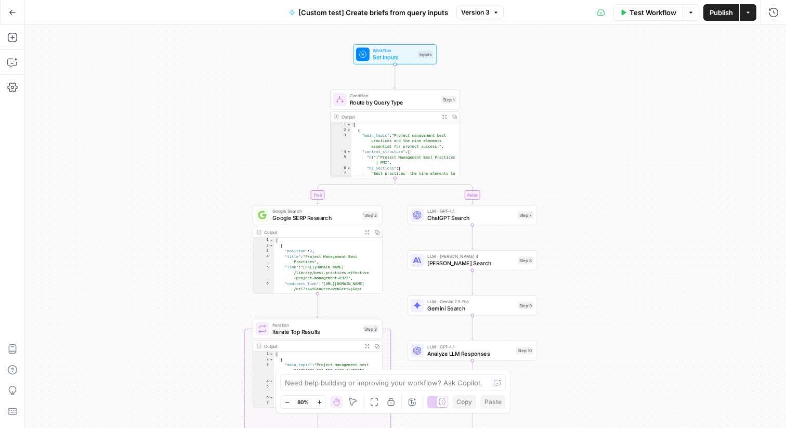
drag, startPoint x: 638, startPoint y: 202, endPoint x: 636, endPoint y: 313, distance: 111.2
click at [637, 313] on div "true false Workflow Set Inputs Inputs Condition Route by Query Type Step 1 Outp…" at bounding box center [405, 226] width 761 height 403
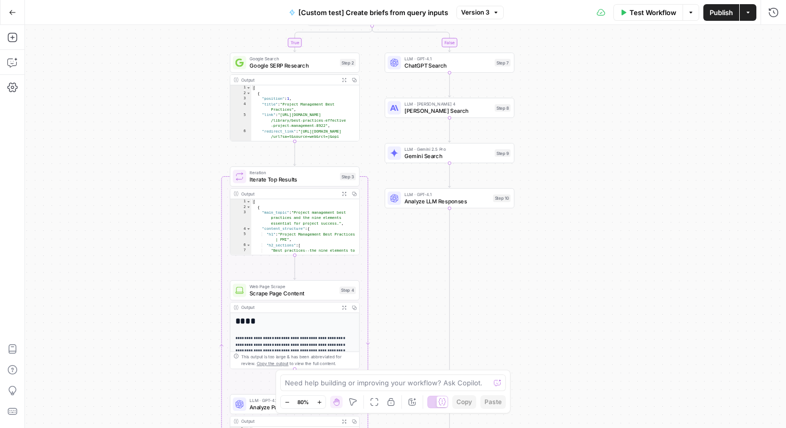
drag, startPoint x: 634, startPoint y: 190, endPoint x: 610, endPoint y: 39, distance: 152.5
click at [610, 39] on div "true false Workflow Set Inputs Inputs Condition Route by Query Type Step 1 Outp…" at bounding box center [405, 226] width 761 height 403
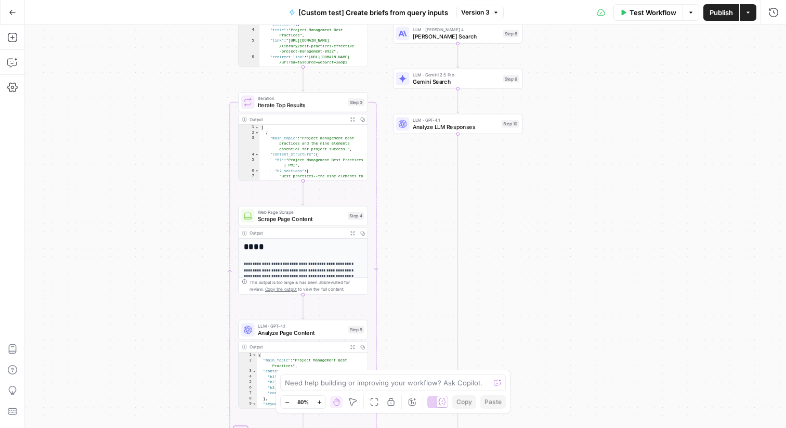
drag, startPoint x: 486, startPoint y: 287, endPoint x: 496, endPoint y: 211, distance: 76.4
click at [496, 211] on div "true false Workflow Set Inputs Inputs Condition Route by Query Type Step 1 Outp…" at bounding box center [405, 226] width 761 height 403
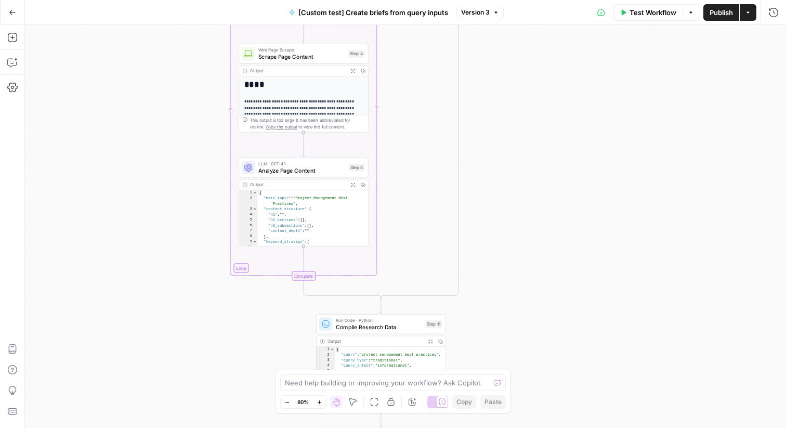
drag, startPoint x: 495, startPoint y: 227, endPoint x: 497, endPoint y: -2, distance: 228.6
click at [497, 0] on html "Notion New Home Browse Insights Opportunities Your Data Recent Grids [Custom te…" at bounding box center [393, 214] width 786 height 428
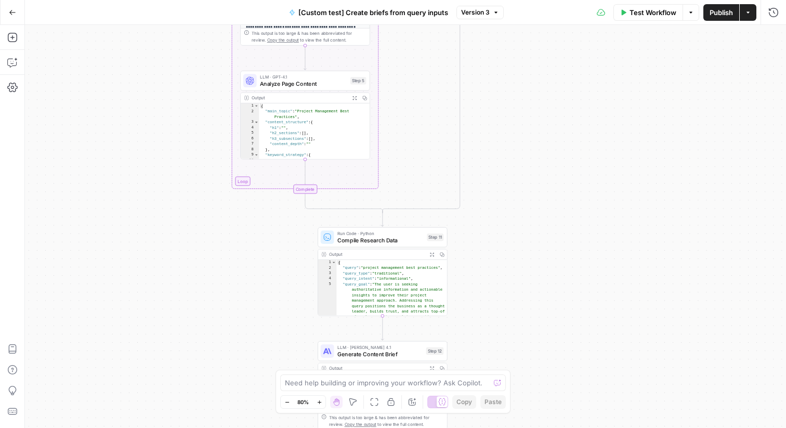
drag, startPoint x: 542, startPoint y: 240, endPoint x: 536, endPoint y: 197, distance: 43.1
click at [536, 197] on div "true false Workflow Set Inputs Inputs Condition Route by Query Type Step 1 Outp…" at bounding box center [405, 226] width 761 height 403
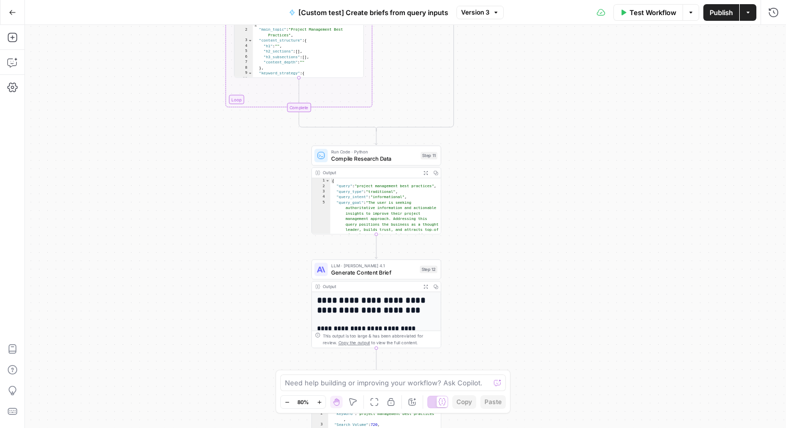
drag, startPoint x: 497, startPoint y: 306, endPoint x: 497, endPoint y: 247, distance: 58.2
click at [497, 247] on div "true false Workflow Set Inputs Inputs Condition Route by Query Type Step 1 Outp…" at bounding box center [405, 226] width 761 height 403
click at [371, 273] on span "Generate Content Brief" at bounding box center [373, 272] width 85 height 8
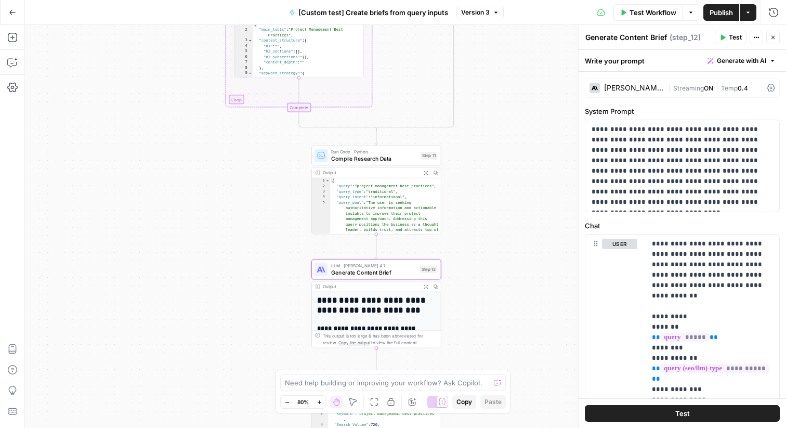
click at [476, 166] on div "true false Workflow Set Inputs Inputs Condition Route by Query Type Step 1 Outp…" at bounding box center [405, 226] width 761 height 403
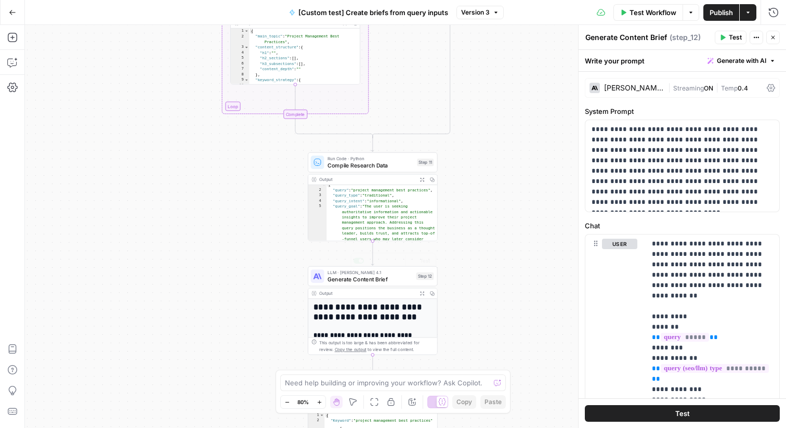
scroll to position [4, 0]
click at [366, 272] on span "LLM · [PERSON_NAME] 4.1" at bounding box center [369, 272] width 85 height 7
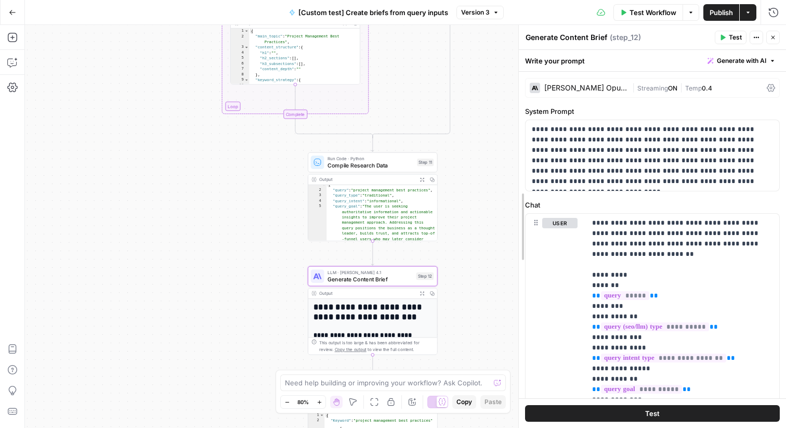
drag, startPoint x: 580, startPoint y: 130, endPoint x: 521, endPoint y: 124, distance: 59.6
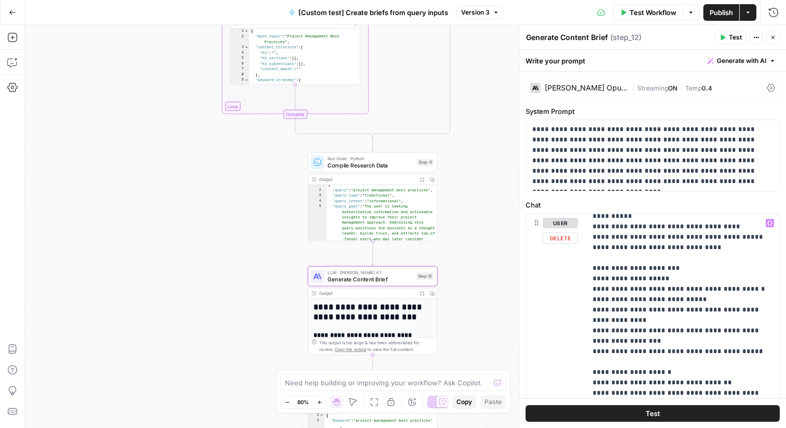
scroll to position [1029, 0]
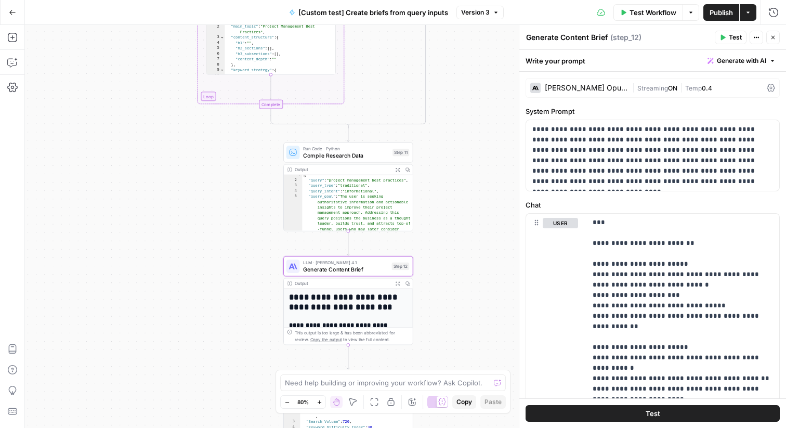
drag, startPoint x: 474, startPoint y: 316, endPoint x: 449, endPoint y: 306, distance: 26.3
click at [449, 306] on div "true false Workflow Set Inputs Inputs Condition Route by Query Type Step 1 Outp…" at bounding box center [405, 226] width 761 height 403
click at [397, 283] on icon "button" at bounding box center [397, 283] width 5 height 5
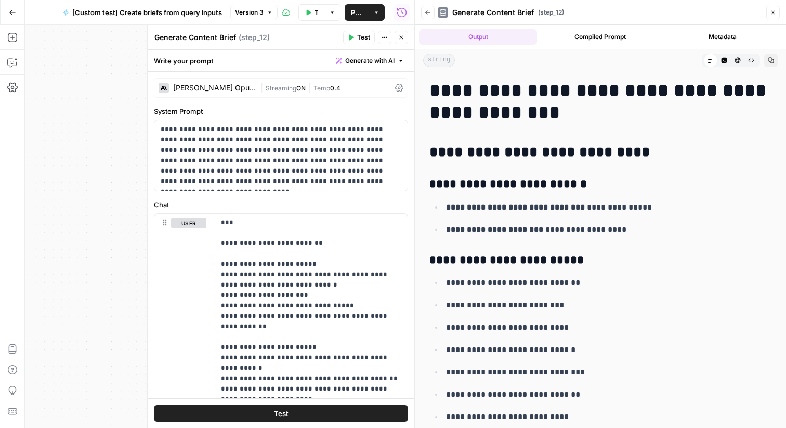
click at [401, 41] on button "Close" at bounding box center [401, 38] width 14 height 14
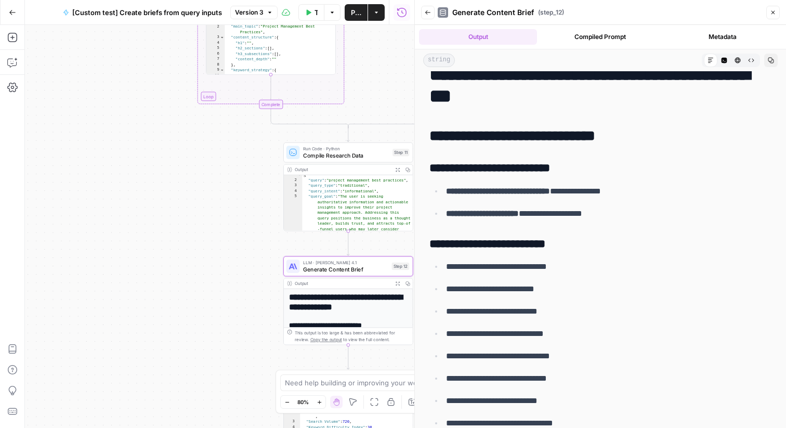
scroll to position [2, 0]
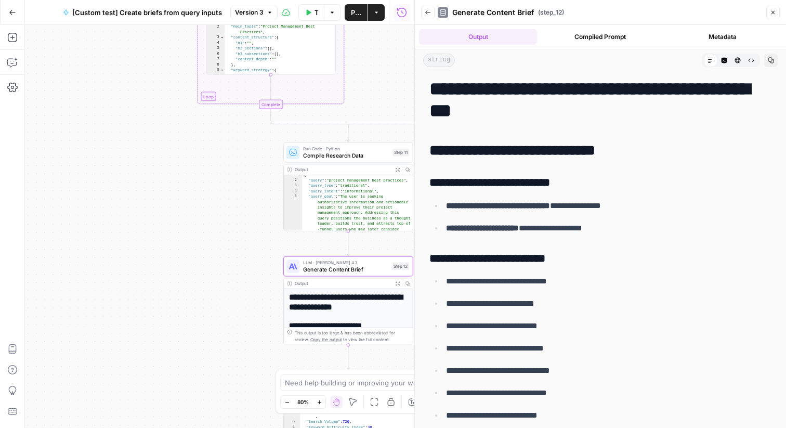
drag, startPoint x: 554, startPoint y: 84, endPoint x: 568, endPoint y: 114, distance: 33.5
click at [568, 114] on h1 "**********" at bounding box center [600, 100] width 342 height 44
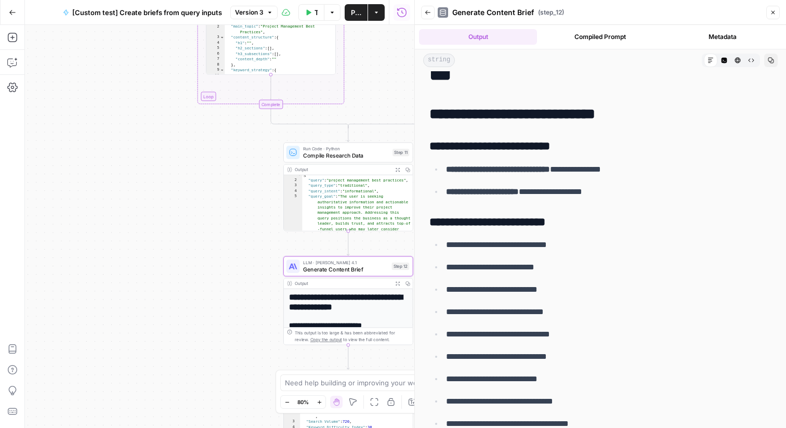
scroll to position [44, 0]
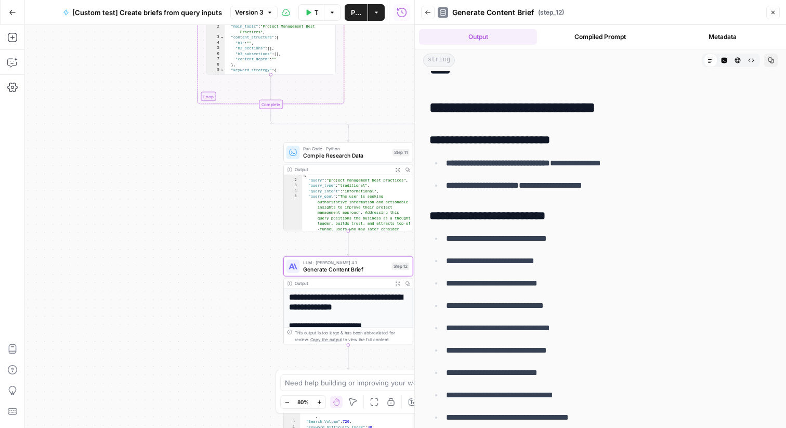
click at [444, 164] on li "**********" at bounding box center [607, 163] width 328 height 14
drag, startPoint x: 452, startPoint y: 163, endPoint x: 565, endPoint y: 381, distance: 246.6
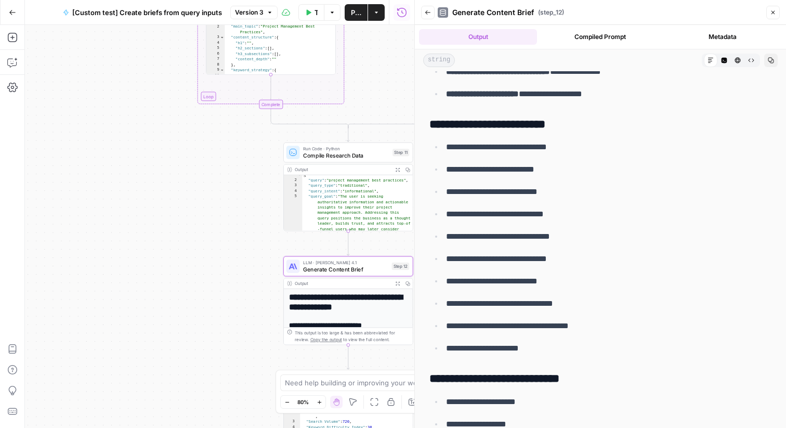
scroll to position [159, 0]
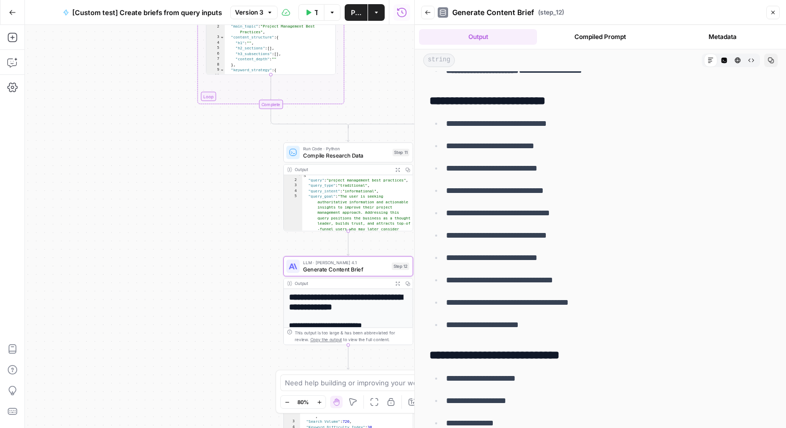
drag, startPoint x: 566, startPoint y: 330, endPoint x: 446, endPoint y: 119, distance: 243.4
click at [446, 119] on ul "**********" at bounding box center [600, 223] width 342 height 215
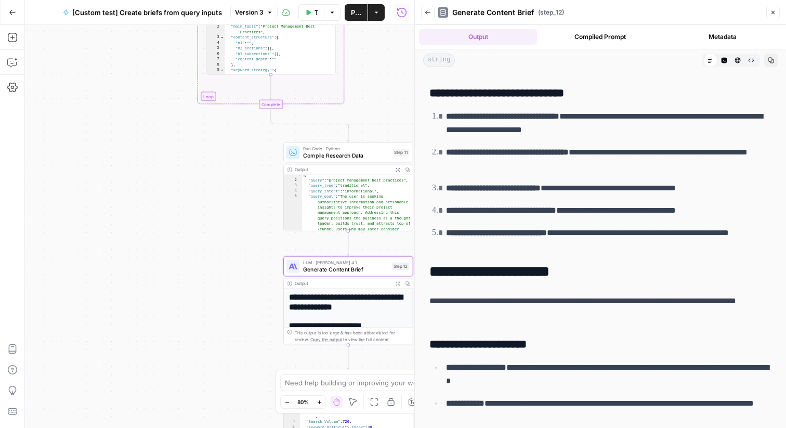
scroll to position [682, 0]
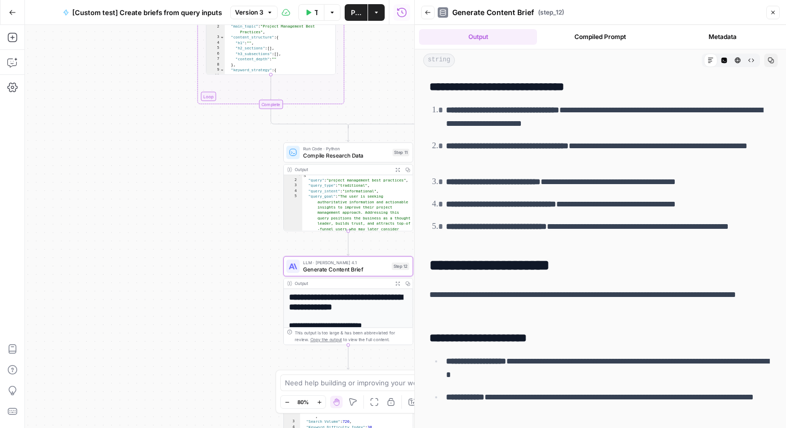
click at [445, 119] on li "**********" at bounding box center [607, 117] width 328 height 28
drag, startPoint x: 445, startPoint y: 108, endPoint x: 560, endPoint y: 244, distance: 177.8
click at [560, 244] on ol "**********" at bounding box center [600, 175] width 342 height 144
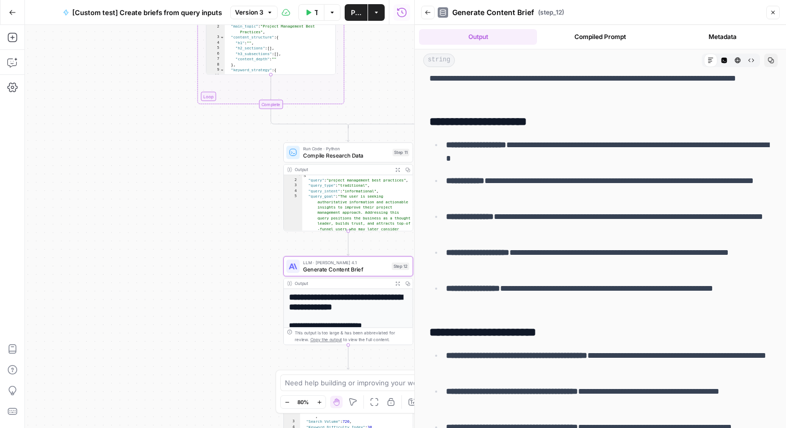
scroll to position [900, 0]
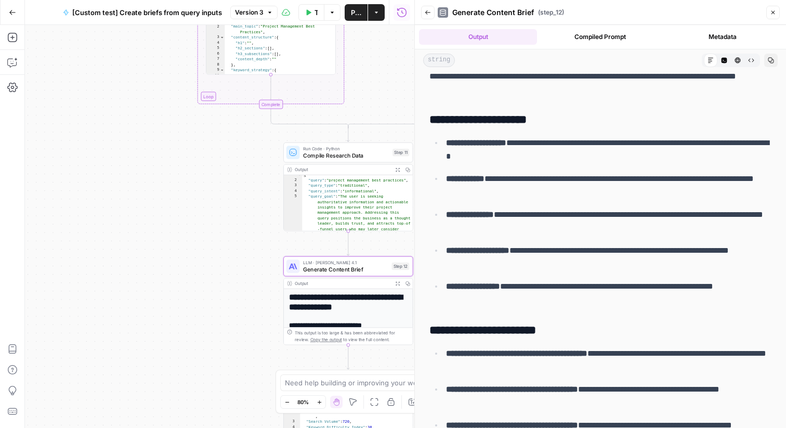
drag, startPoint x: 444, startPoint y: 119, endPoint x: 559, endPoint y: 297, distance: 211.7
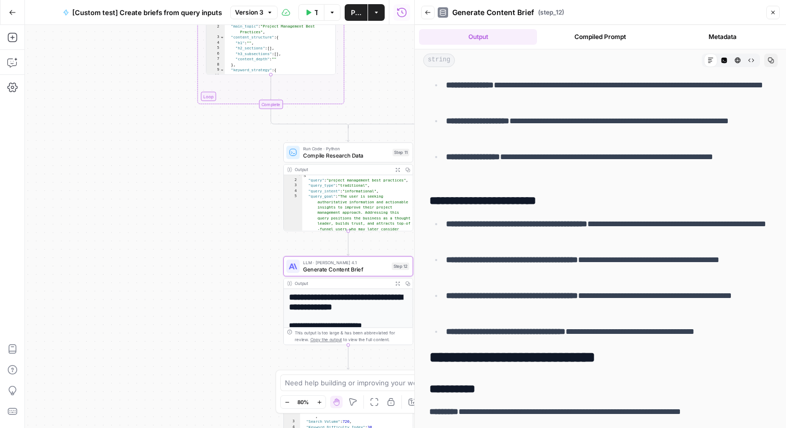
scroll to position [1054, 0]
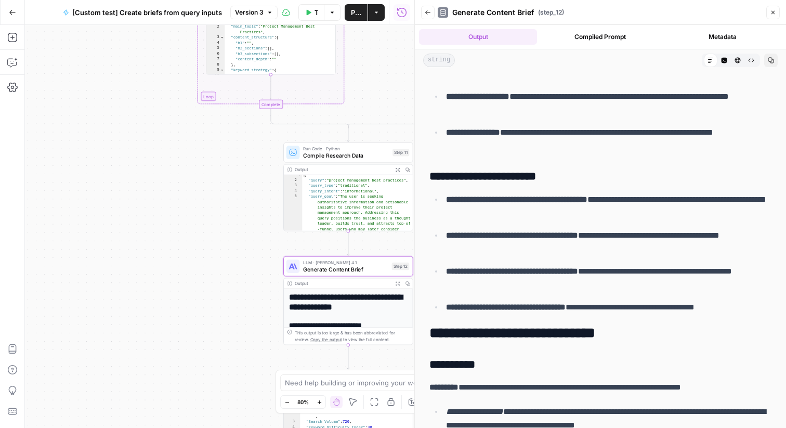
drag, startPoint x: 451, startPoint y: 179, endPoint x: 525, endPoint y: 300, distance: 142.0
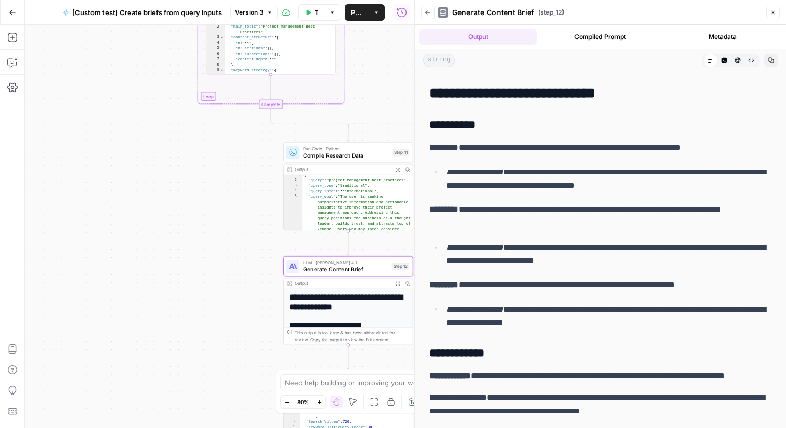
scroll to position [1321, 0]
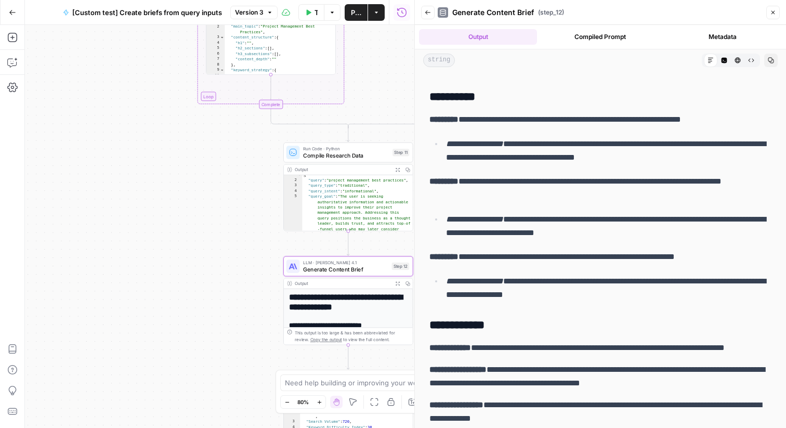
click at [431, 96] on h3 "**********" at bounding box center [600, 97] width 342 height 15
drag, startPoint x: 431, startPoint y: 96, endPoint x: 627, endPoint y: 295, distance: 279.2
click at [627, 295] on p "**********" at bounding box center [608, 287] width 325 height 27
drag, startPoint x: 501, startPoint y: 255, endPoint x: 715, endPoint y: 262, distance: 214.7
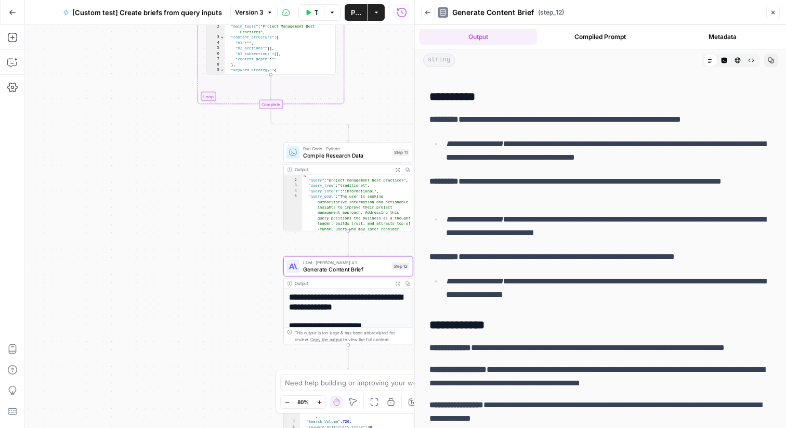
click at [715, 262] on p "**********" at bounding box center [600, 257] width 342 height 14
click at [597, 149] on p "**********" at bounding box center [608, 150] width 325 height 27
drag, startPoint x: 462, startPoint y: 118, endPoint x: 738, endPoint y: 119, distance: 275.9
click at [738, 119] on p "**********" at bounding box center [600, 120] width 342 height 14
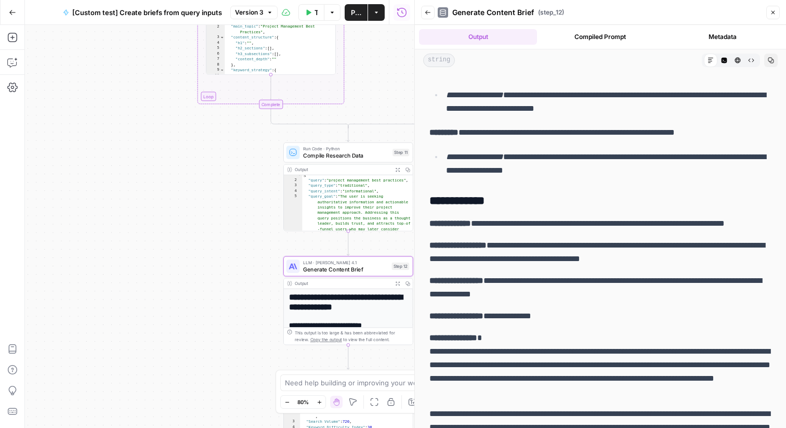
scroll to position [1549, 0]
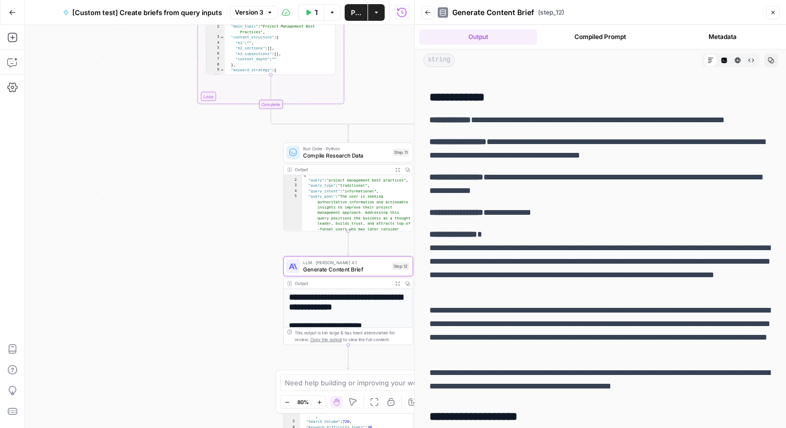
click at [512, 140] on p "**********" at bounding box center [600, 148] width 342 height 27
drag, startPoint x: 452, startPoint y: 130, endPoint x: 522, endPoint y: 335, distance: 216.1
click at [522, 335] on p "**********" at bounding box center [600, 330] width 342 height 54
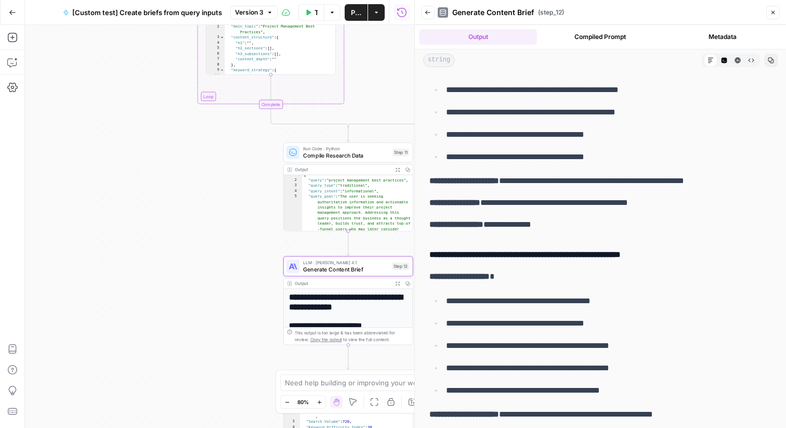
scroll to position [1909, 0]
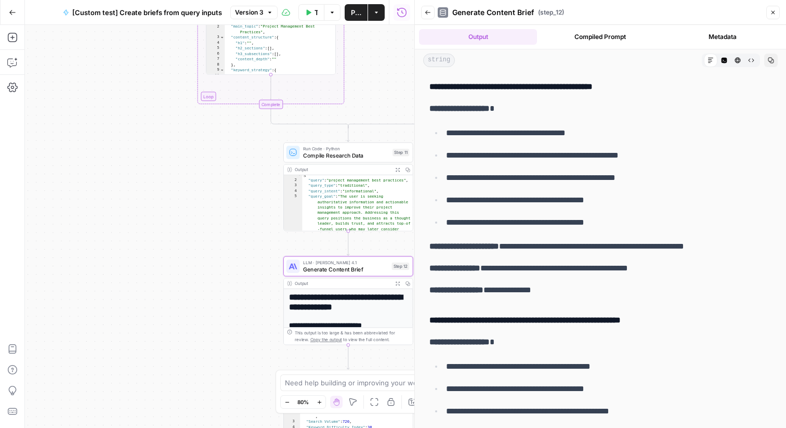
drag, startPoint x: 462, startPoint y: 82, endPoint x: 663, endPoint y: 87, distance: 201.6
click at [664, 88] on h4 "**********" at bounding box center [600, 87] width 342 height 14
drag, startPoint x: 464, startPoint y: 91, endPoint x: 523, endPoint y: 93, distance: 58.7
click at [523, 93] on h4 "**********" at bounding box center [600, 87] width 342 height 14
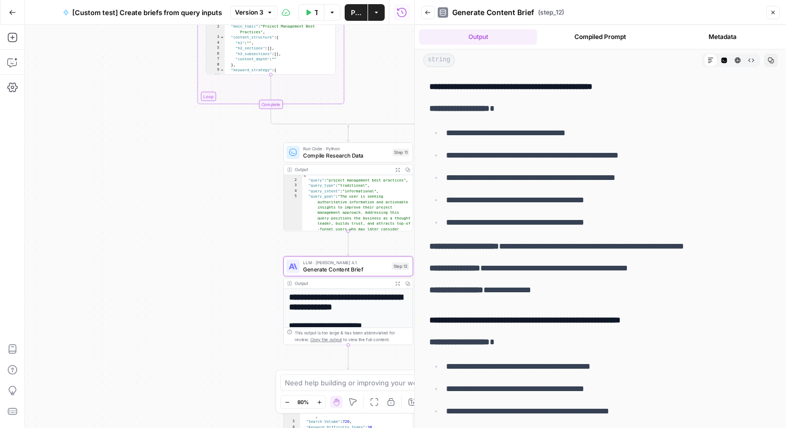
drag, startPoint x: 466, startPoint y: 320, endPoint x: 630, endPoint y: 294, distance: 166.7
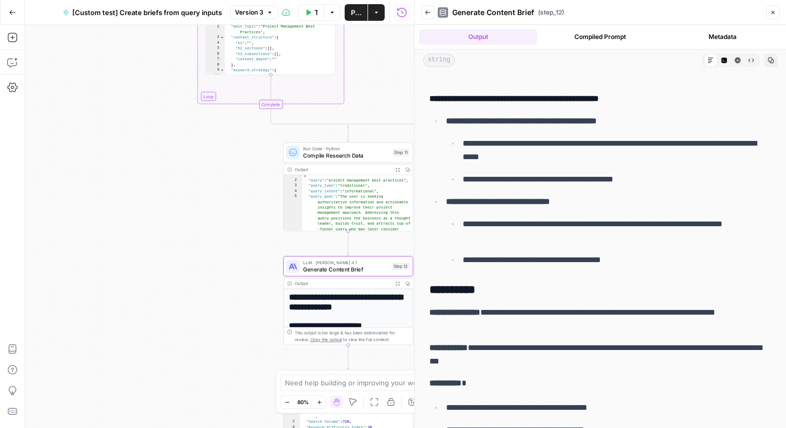
scroll to position [3500, 0]
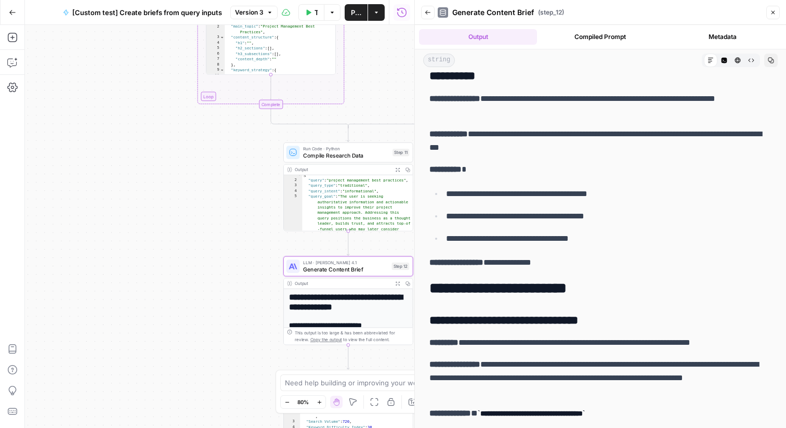
click at [208, 259] on div "true false Workflow Set Inputs Inputs Condition Route by Query Type Step 1 Outp…" at bounding box center [219, 226] width 389 height 403
click at [768, 10] on button "Close" at bounding box center [773, 13] width 14 height 14
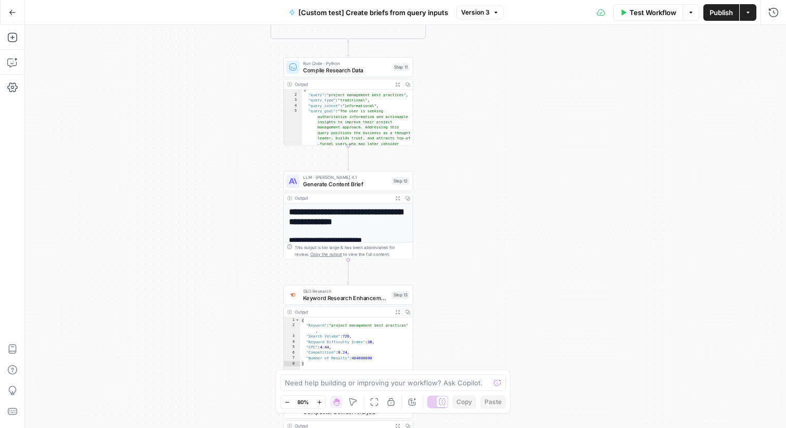
drag, startPoint x: 253, startPoint y: 287, endPoint x: 254, endPoint y: 195, distance: 91.4
click at [253, 196] on div "true false Workflow Set Inputs Inputs Condition Route by Query Type Step 1 Outp…" at bounding box center [405, 226] width 761 height 403
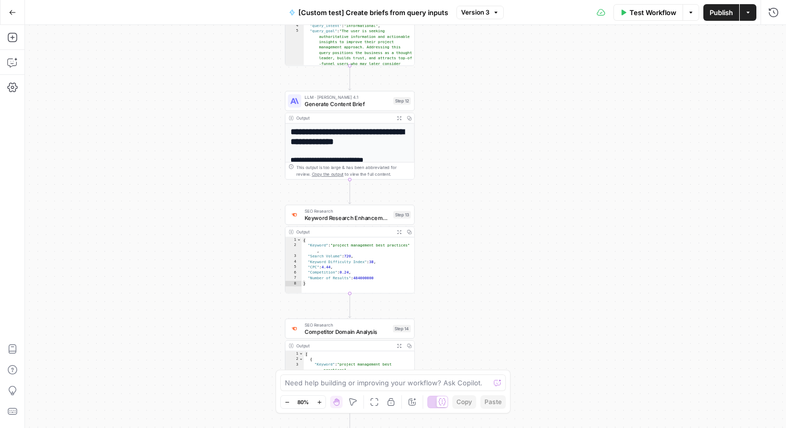
drag, startPoint x: 495, startPoint y: 270, endPoint x: 495, endPoint y: 161, distance: 109.1
click at [495, 161] on div "true false Workflow Set Inputs Inputs Condition Route by Query Type Step 1 Outp…" at bounding box center [405, 226] width 761 height 403
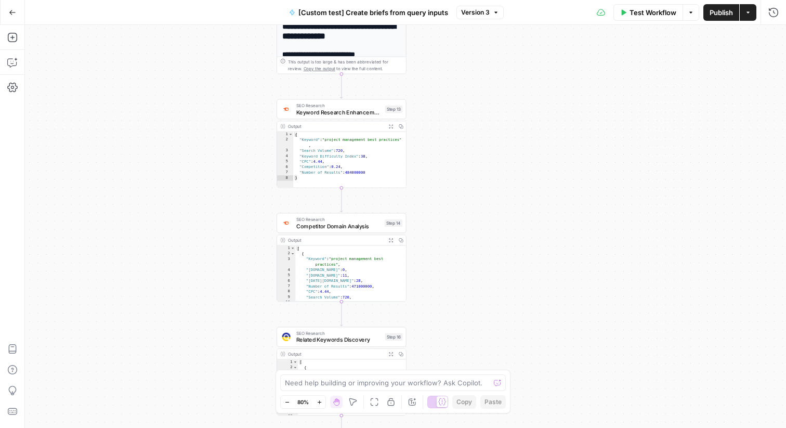
drag, startPoint x: 475, startPoint y: 204, endPoint x: 468, endPoint y: 132, distance: 72.1
click at [468, 132] on div "true false Workflow Set Inputs Inputs Condition Route by Query Type Step 1 Outp…" at bounding box center [405, 226] width 761 height 403
type textarea "**********"
click at [338, 177] on div "{ "Keyword" : "project management best practices" , "Search Volume" : 720 , "Ke…" at bounding box center [349, 165] width 113 height 68
click at [392, 127] on icon "button" at bounding box center [390, 126] width 4 height 4
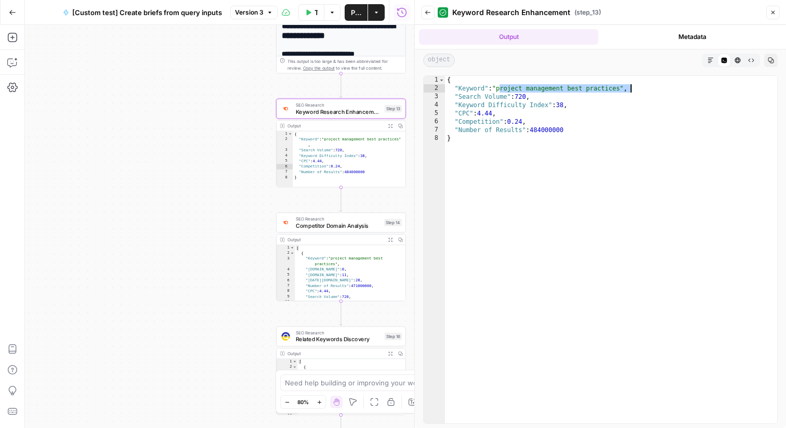
drag, startPoint x: 498, startPoint y: 89, endPoint x: 665, endPoint y: 88, distance: 167.3
click at [665, 88] on div "{ "Keyword" : "project management best practices" , "Search Volume" : 720 , "Ke…" at bounding box center [611, 258] width 332 height 364
click at [567, 134] on div "{ "Keyword" : "project management best practices" , "Search Volume" : 720 , "Ke…" at bounding box center [611, 258] width 332 height 364
click at [484, 93] on div "{ "Keyword" : "project management best practices" , "Search Volume" : 720 , "Ke…" at bounding box center [611, 258] width 332 height 364
click at [484, 108] on div "{ "Keyword" : "project management best practices" , "Search Volume" : 720 , "Ke…" at bounding box center [611, 258] width 332 height 364
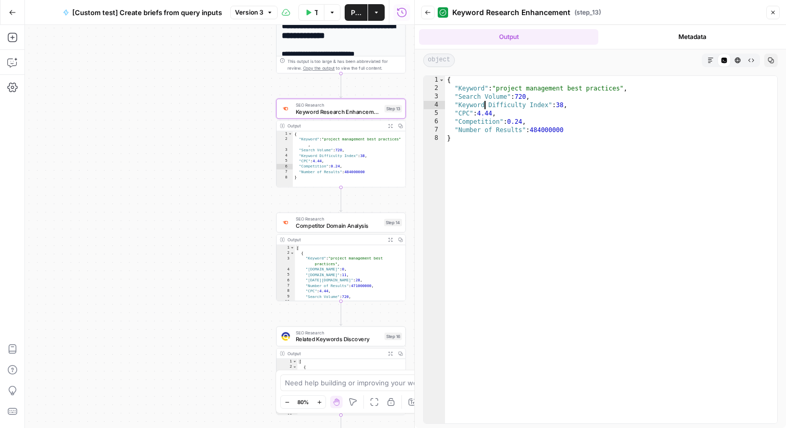
click at [484, 108] on div "{ "Keyword" : "project management best practices" , "Search Volume" : 720 , "Ke…" at bounding box center [611, 258] width 332 height 364
click at [468, 117] on div "{ "Keyword" : "project management best practices" , "Search Volume" : 720 , "Ke…" at bounding box center [611, 258] width 332 height 364
click at [490, 120] on div "{ "Keyword" : "project management best practices" , "Search Volume" : 720 , "Ke…" at bounding box center [611, 258] width 332 height 364
click at [493, 133] on div "{ "Keyword" : "project management best practices" , "Search Volume" : 720 , "Ke…" at bounding box center [611, 258] width 332 height 364
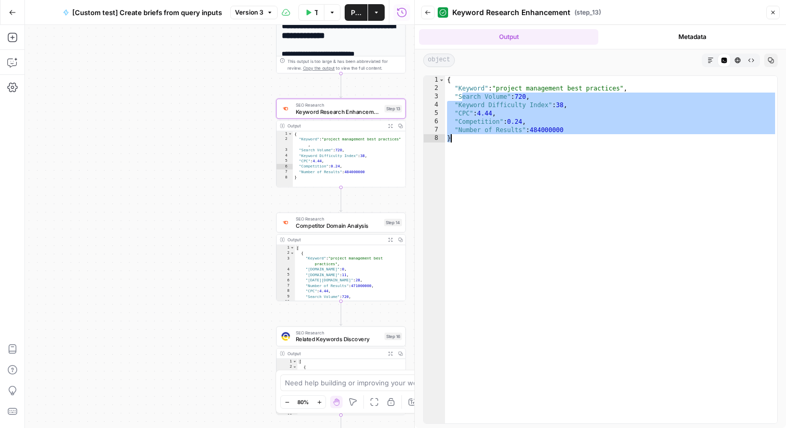
drag, startPoint x: 461, startPoint y: 96, endPoint x: 553, endPoint y: 136, distance: 100.5
click at [553, 136] on div "{ "Keyword" : "project management best practices" , "Search Volume" : 720 , "Ke…" at bounding box center [611, 258] width 332 height 364
type textarea "**********"
click at [302, 227] on span "Competitor Domain Analysis" at bounding box center [338, 225] width 85 height 8
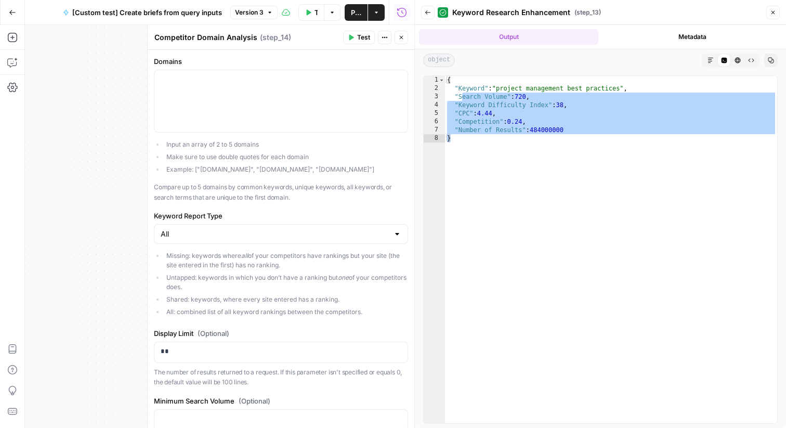
click at [403, 37] on icon "button" at bounding box center [401, 37] width 6 height 6
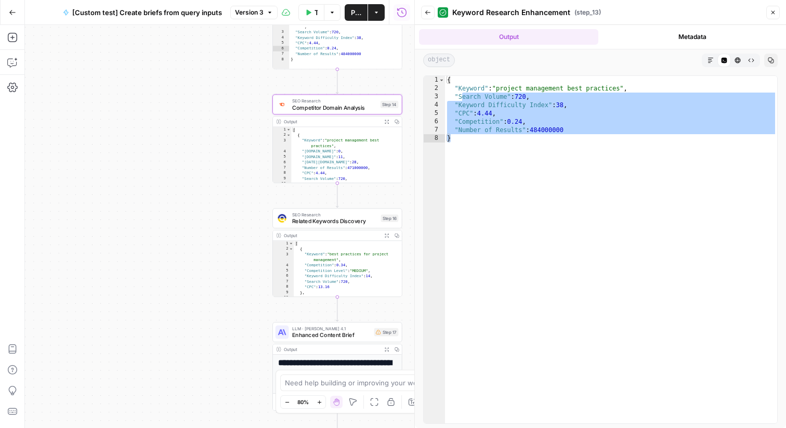
drag, startPoint x: 255, startPoint y: 319, endPoint x: 256, endPoint y: 195, distance: 124.2
click at [253, 197] on div "true false Workflow Set Inputs Inputs Condition Route by Query Type Step 1 Outp…" at bounding box center [219, 226] width 389 height 403
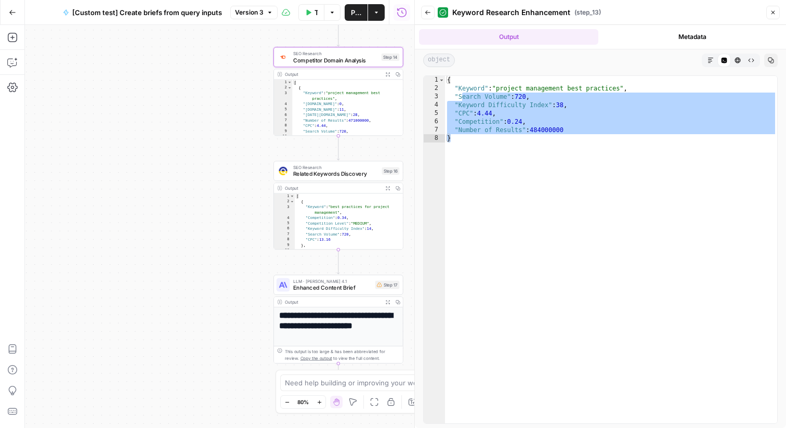
drag, startPoint x: 222, startPoint y: 295, endPoint x: 222, endPoint y: 200, distance: 94.6
click at [222, 200] on div "true false Workflow Set Inputs Inputs Condition Route by Query Type Step 1 Outp…" at bounding box center [219, 226] width 389 height 403
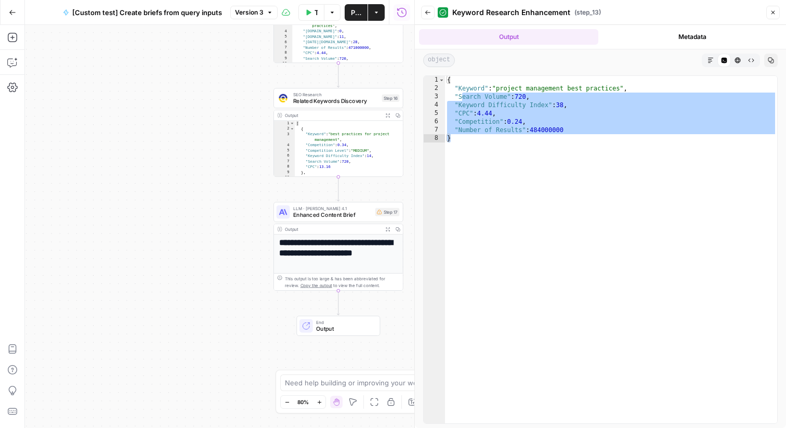
click at [336, 213] on span "Enhanced Content Brief" at bounding box center [332, 214] width 78 height 8
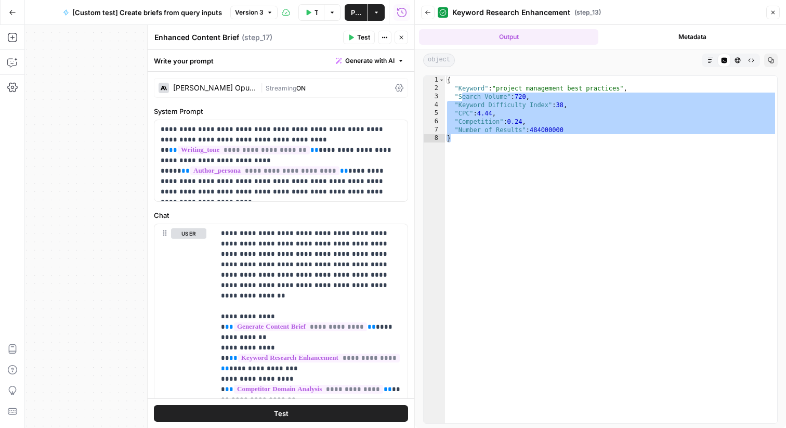
click at [405, 42] on button "Close" at bounding box center [401, 38] width 14 height 14
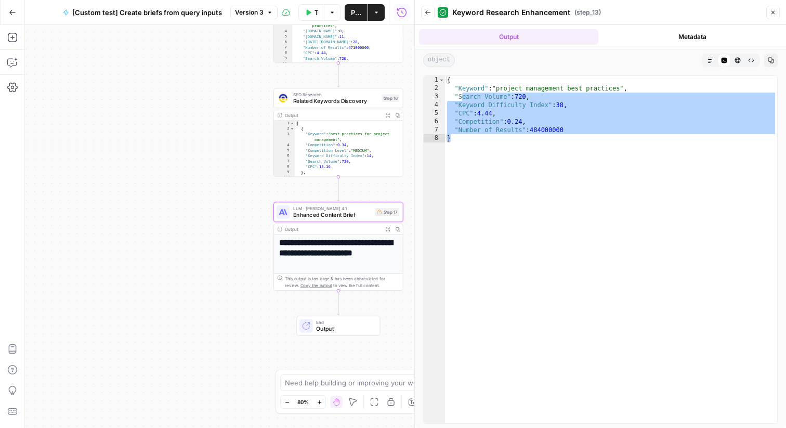
click at [774, 12] on icon "button" at bounding box center [772, 12] width 6 height 6
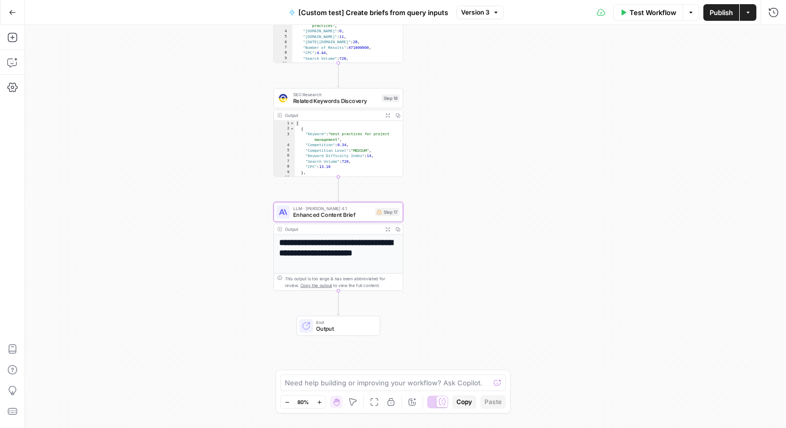
click at [389, 228] on icon "button" at bounding box center [387, 229] width 5 height 5
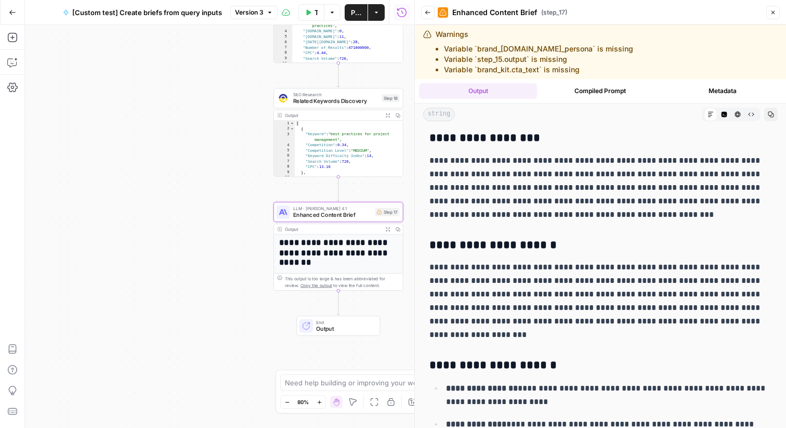
scroll to position [115, 0]
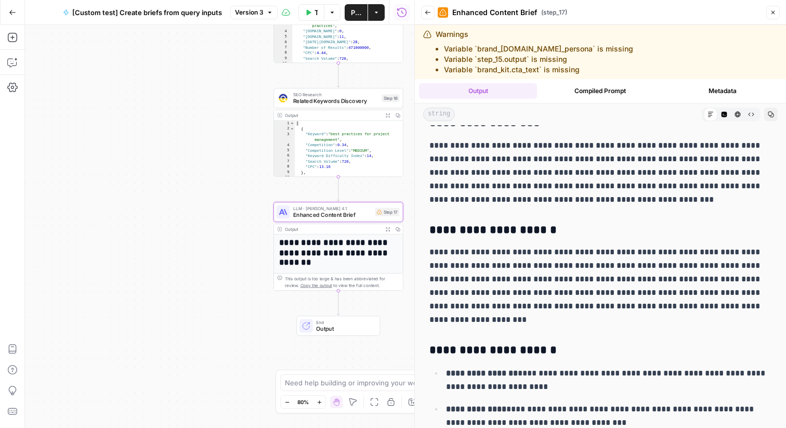
drag, startPoint x: 457, startPoint y: 149, endPoint x: 561, endPoint y: 323, distance: 202.9
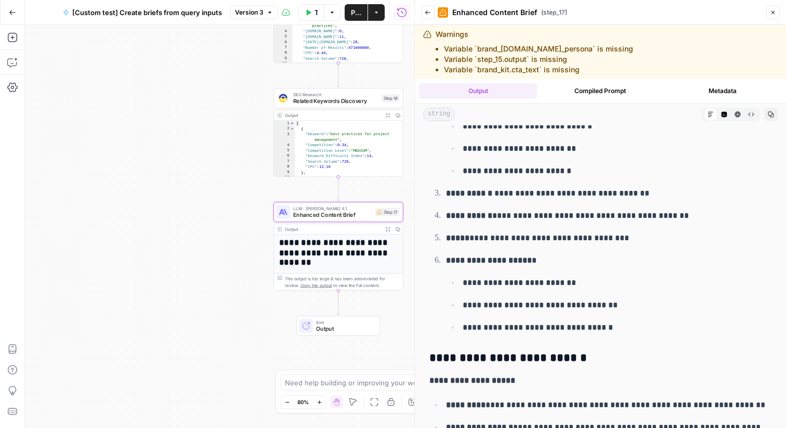
scroll to position [4920, 0]
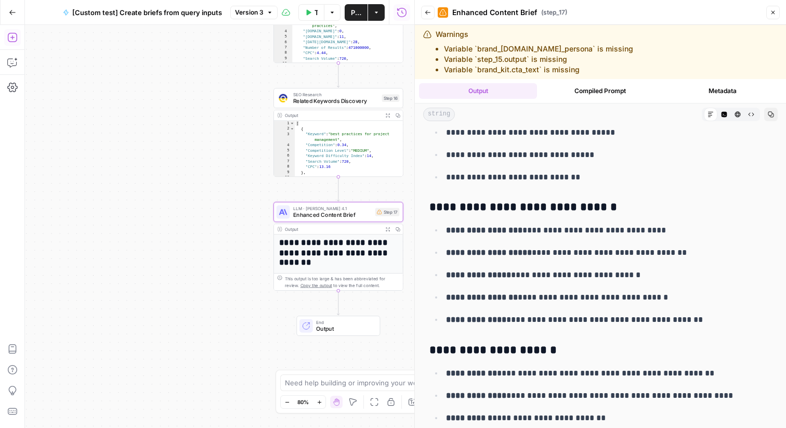
click at [17, 32] on icon "button" at bounding box center [12, 37] width 10 height 10
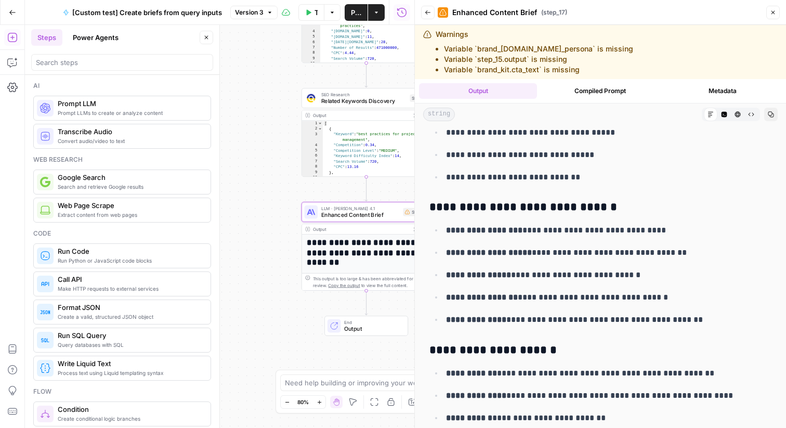
click at [261, 107] on div "true false Workflow Set Inputs Inputs Condition Route by Query Type Step 1 Outp…" at bounding box center [219, 226] width 389 height 403
click at [364, 101] on span "Related Keywords Discovery" at bounding box center [363, 101] width 85 height 8
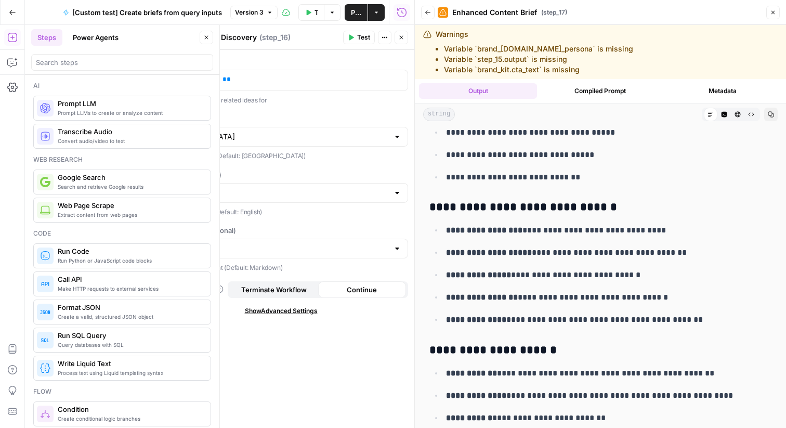
click at [405, 36] on button "Close" at bounding box center [401, 38] width 14 height 14
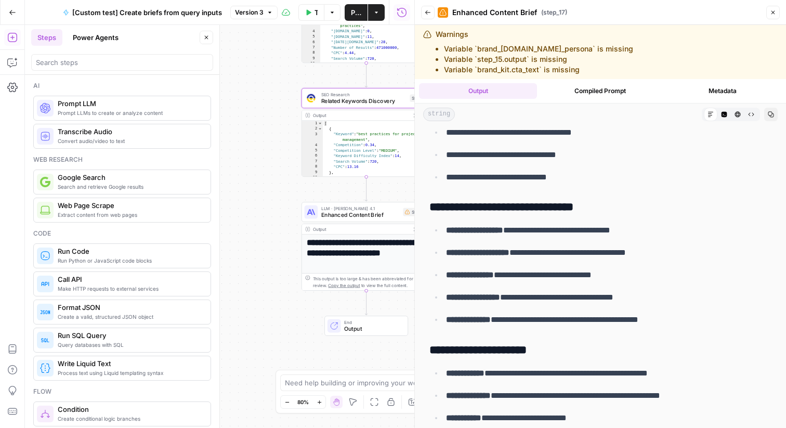
click at [772, 17] on button "Close" at bounding box center [773, 13] width 14 height 14
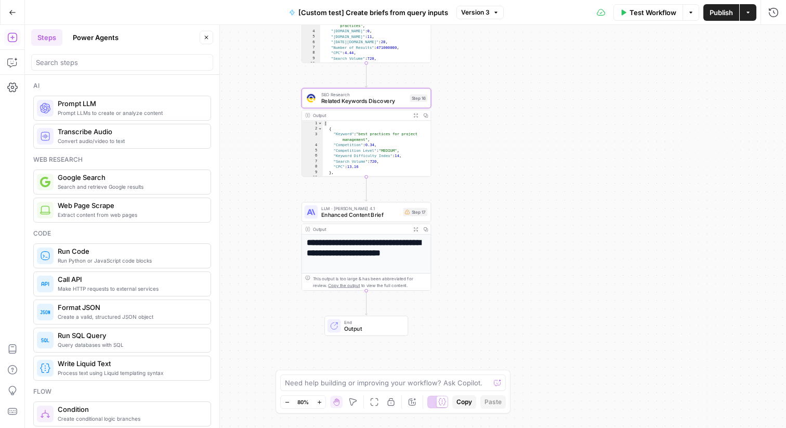
click at [593, 184] on div "true false Workflow Set Inputs Inputs Condition Route by Query Type Step 1 Outp…" at bounding box center [405, 226] width 761 height 403
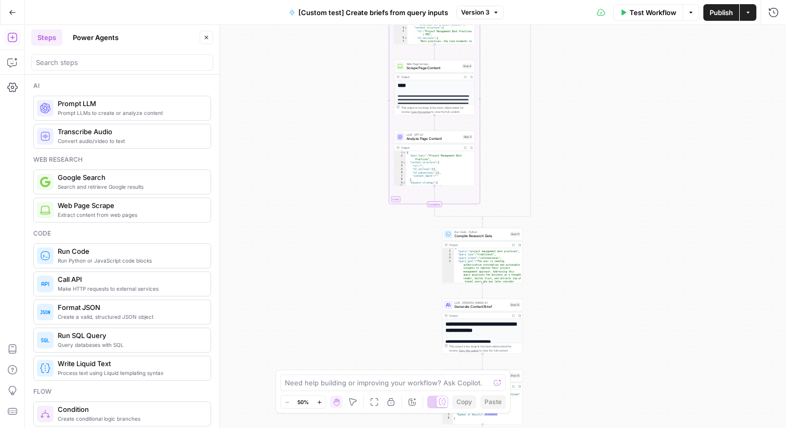
click at [600, 212] on div "true false Workflow Set Inputs Inputs Condition Route by Query Type Step 1 Outp…" at bounding box center [405, 226] width 761 height 403
